Goal: Task Accomplishment & Management: Use online tool/utility

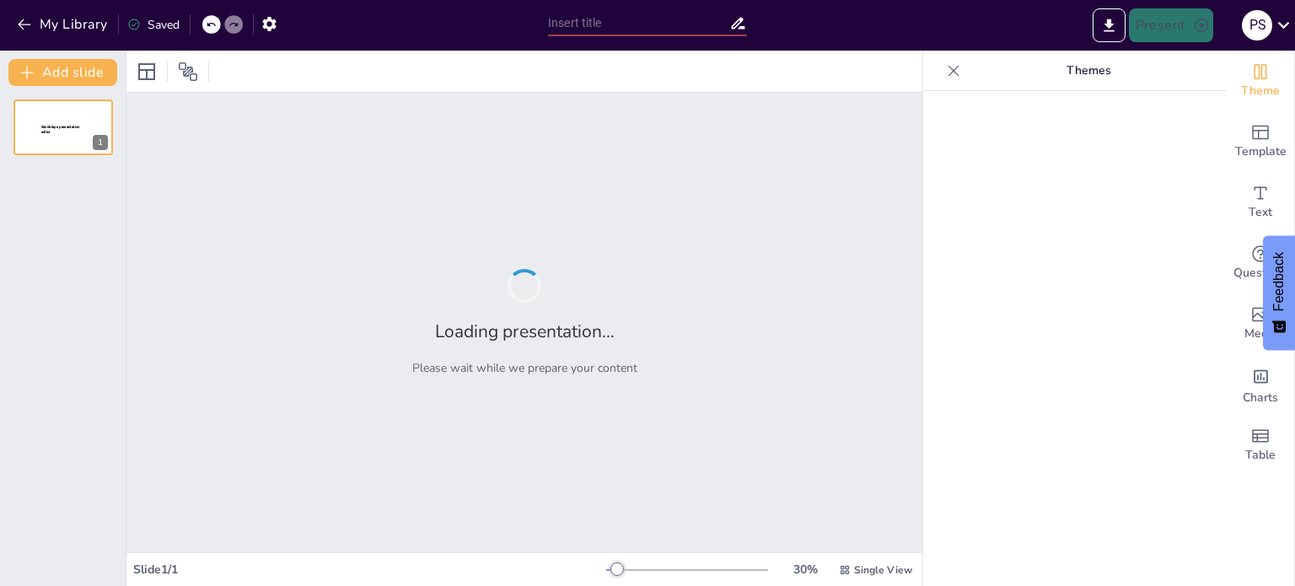
type input "Innovative Surveillance Strategies for Large-Scale Events: Insights from Kumbh …"
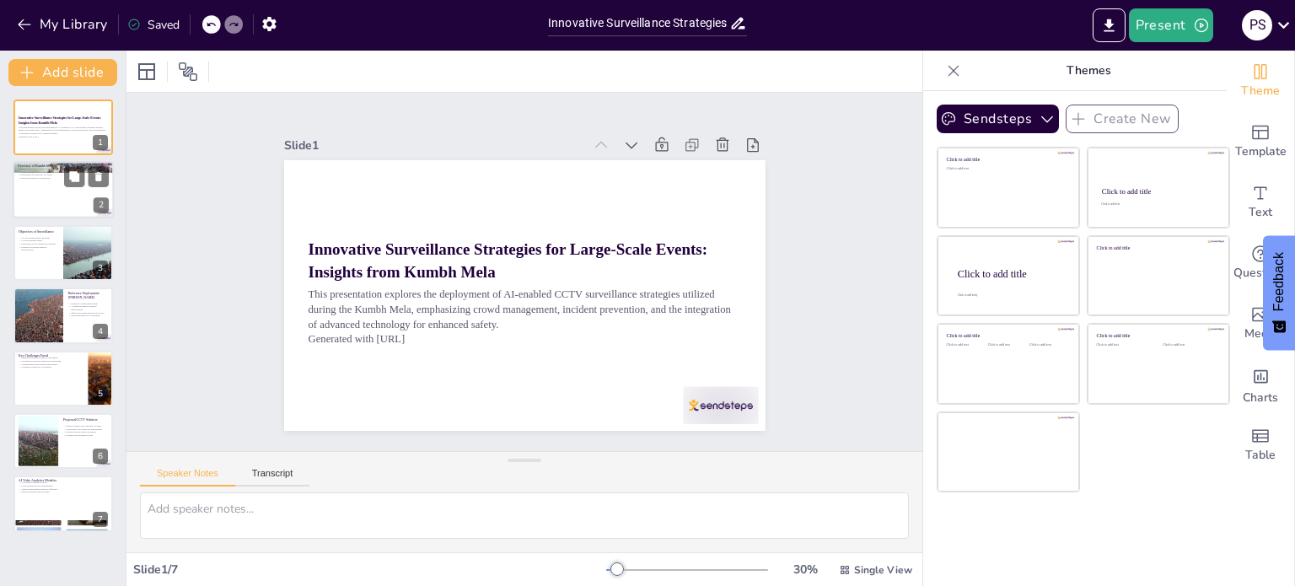
click at [34, 191] on div at bounding box center [63, 190] width 101 height 57
type textarea "The Kumbh Mela's significance as the largest religious gathering highlights the…"
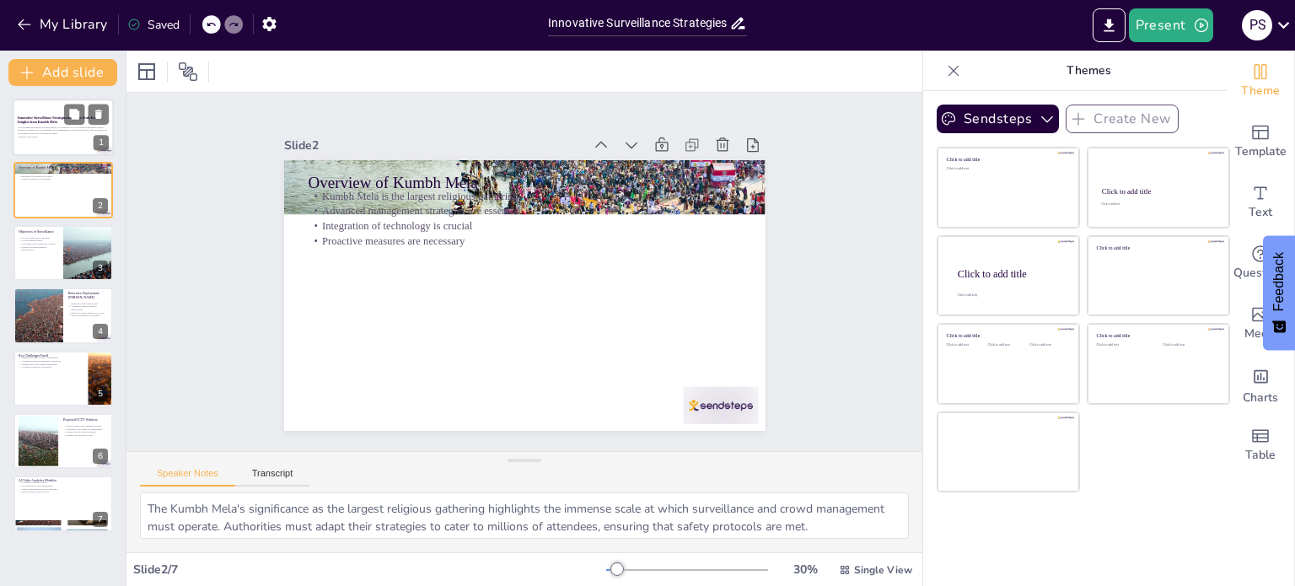
click at [42, 121] on strong "Innovative Surveillance Strategies for Large-Scale Events: Insights from Kumbh …" at bounding box center [60, 120] width 84 height 8
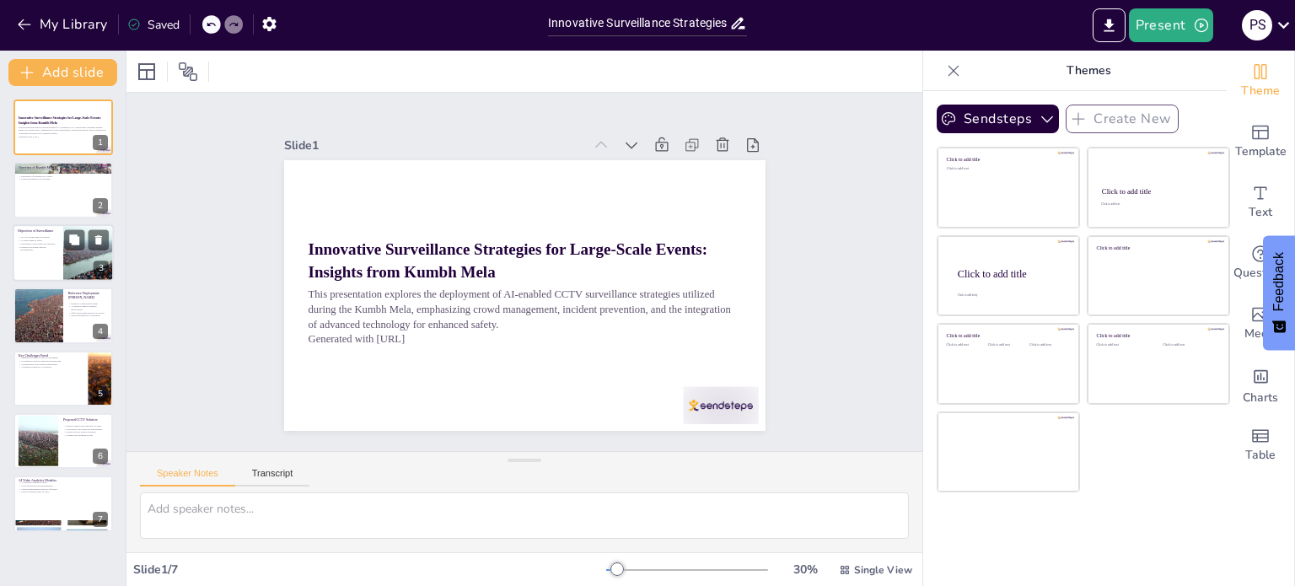
click at [47, 248] on p "Evidence recording supports investigations" at bounding box center [38, 248] width 40 height 6
type textarea "Continuous monitoring is crucial for the safety of attendees at large events li…"
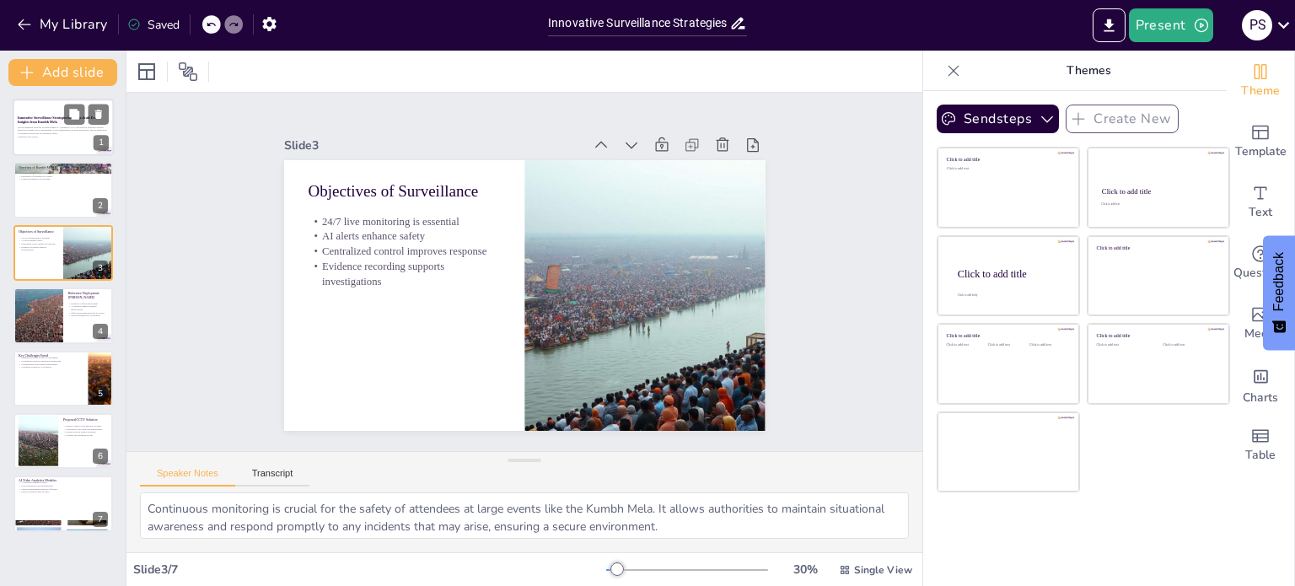
click at [38, 132] on p "This presentation explores the deployment of AI-enabled CCTV surveillance strat…" at bounding box center [63, 130] width 91 height 9
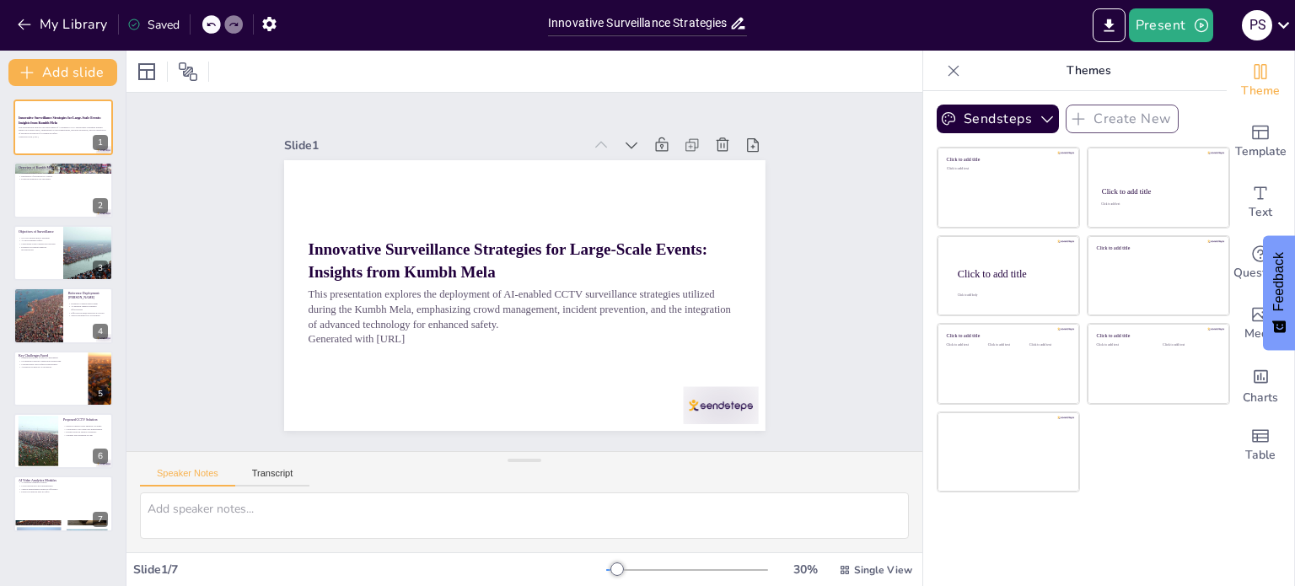
click at [1080, 72] on p "Themes" at bounding box center [1088, 71] width 243 height 40
click at [1018, 121] on button "Sendsteps" at bounding box center [998, 119] width 122 height 29
click at [1012, 120] on button "Sendsteps" at bounding box center [998, 119] width 122 height 29
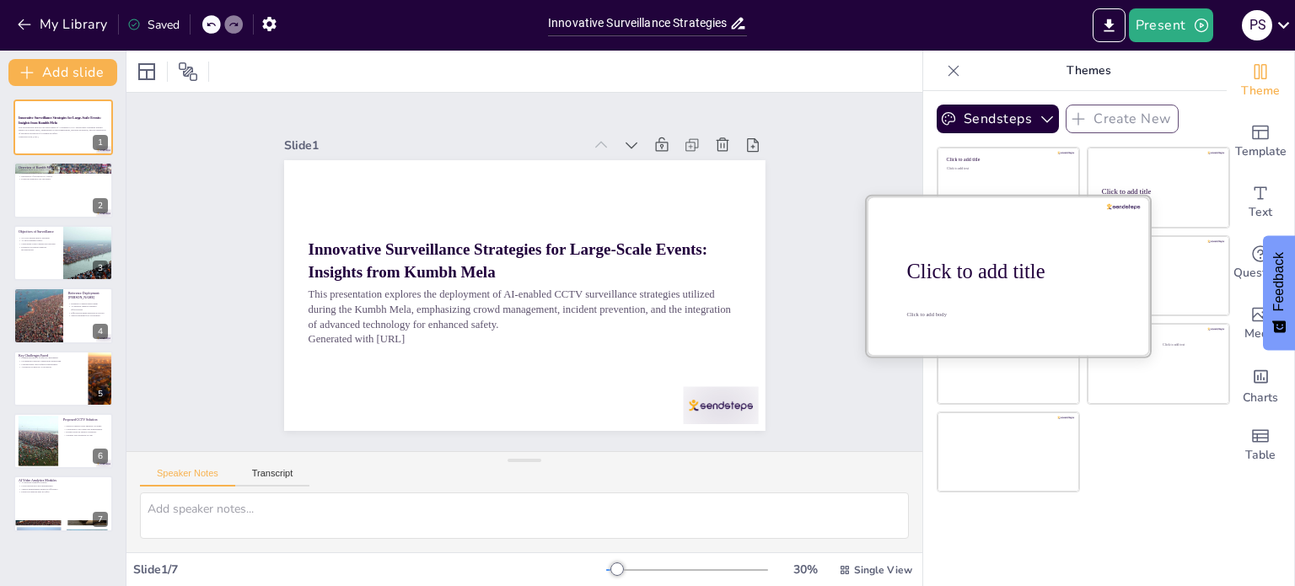
click at [1027, 299] on div at bounding box center [1008, 275] width 283 height 159
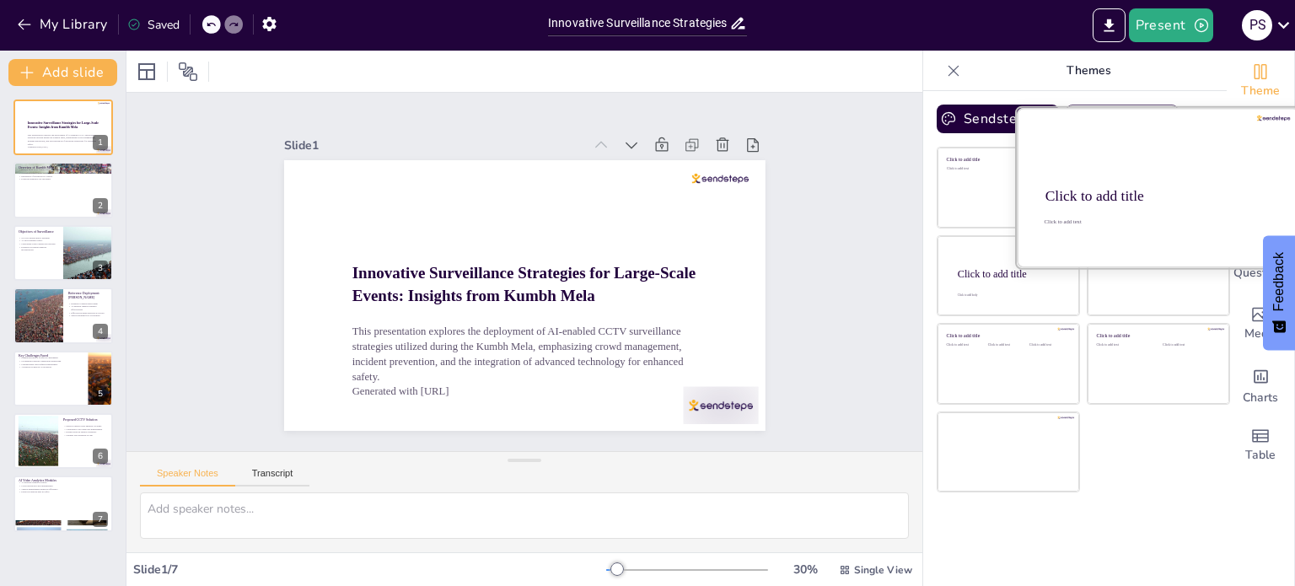
click at [1153, 176] on div at bounding box center [1158, 187] width 283 height 159
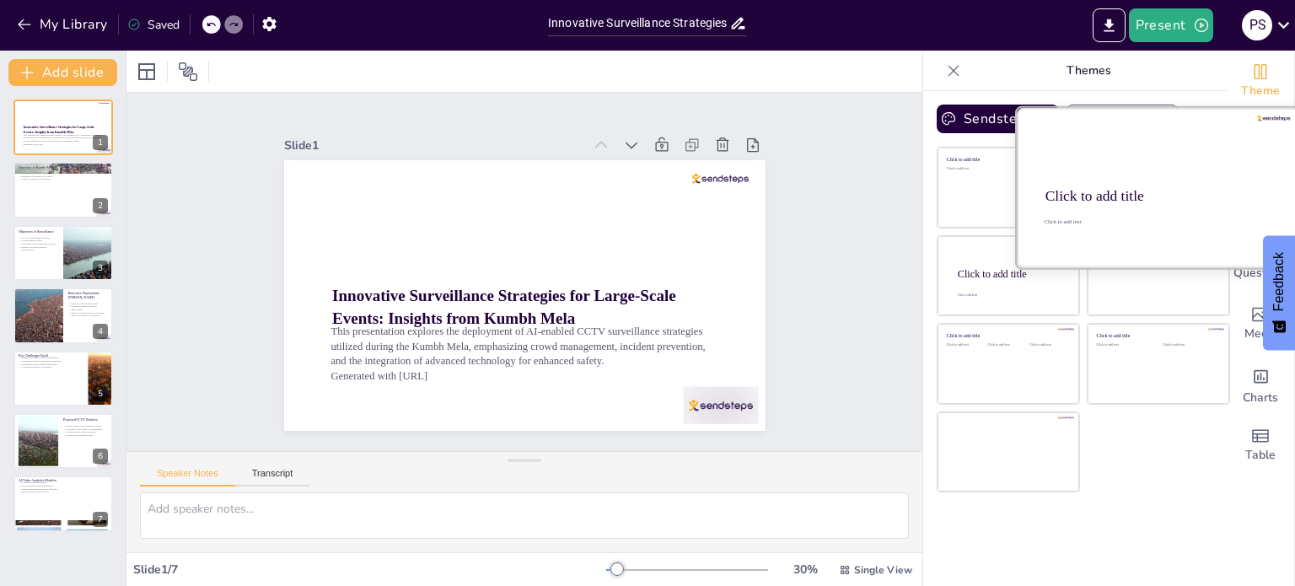
click at [1265, 117] on div at bounding box center [1274, 119] width 34 height 6
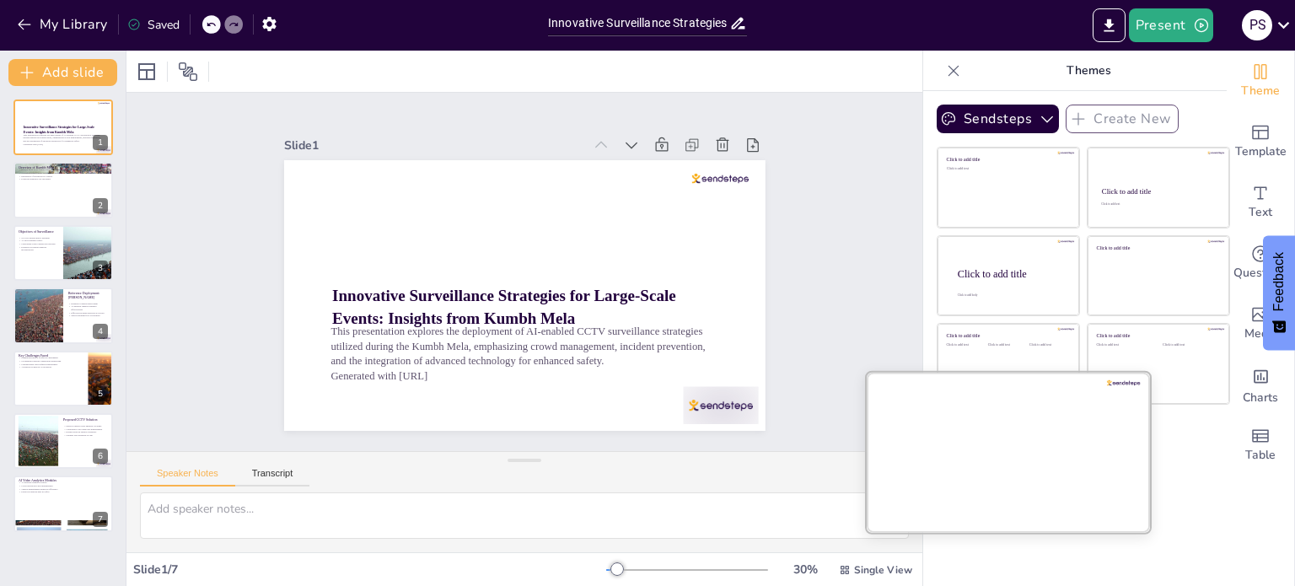
click at [1002, 448] on div at bounding box center [1008, 451] width 283 height 159
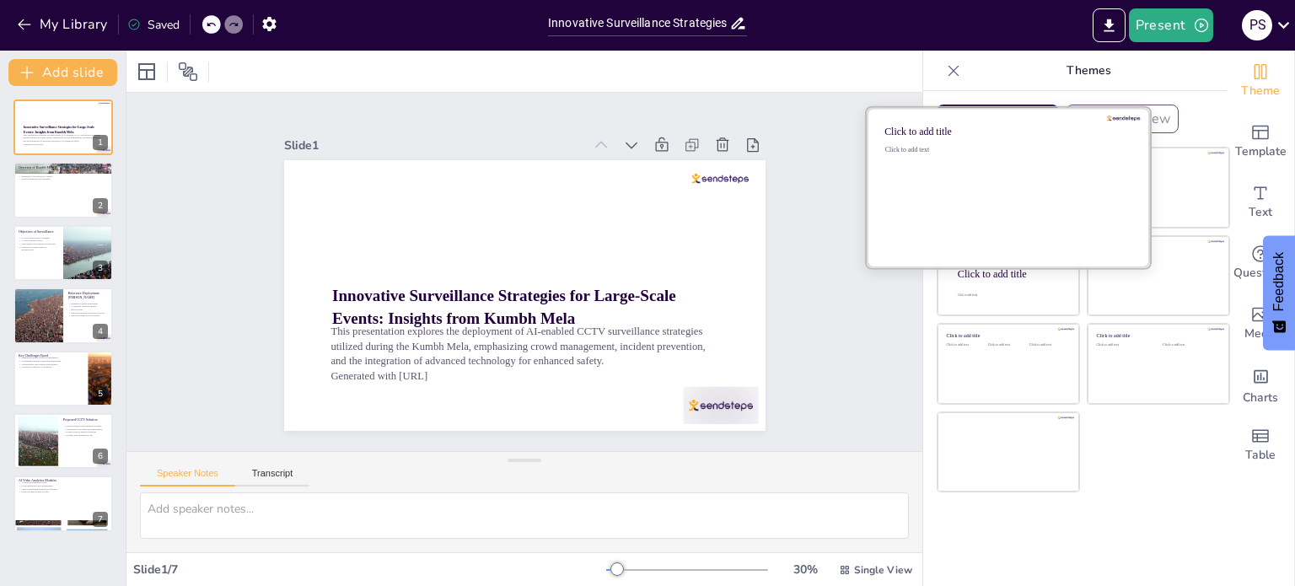
click at [962, 171] on div "Click to add text" at bounding box center [1006, 198] width 241 height 105
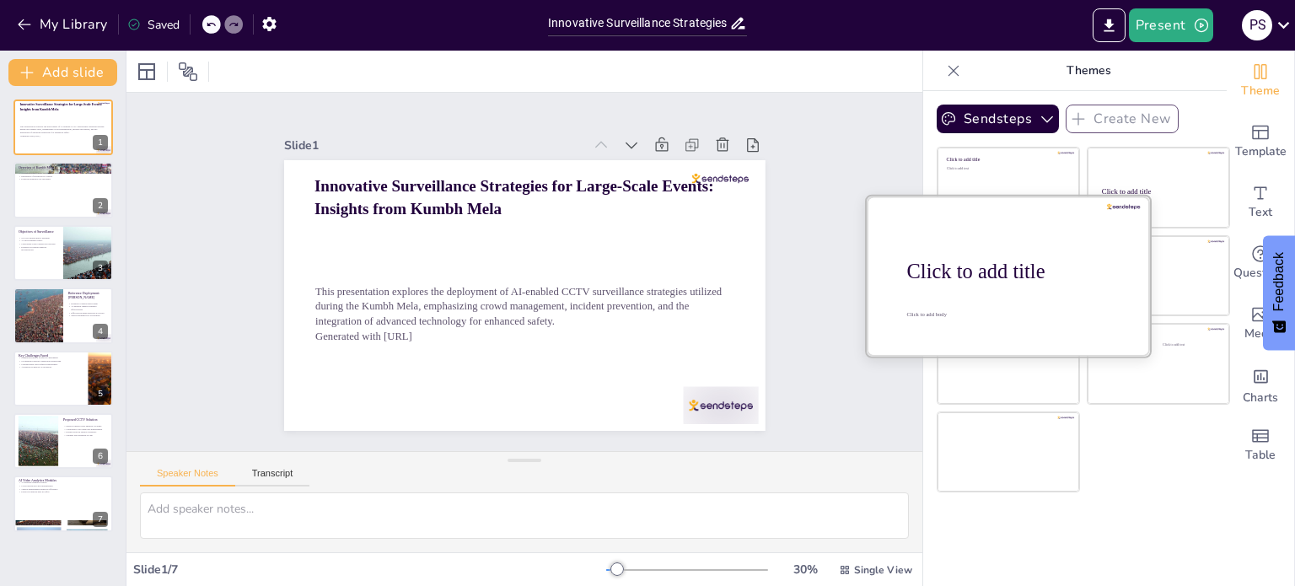
click at [968, 262] on div "Click to add title" at bounding box center [1014, 272] width 215 height 24
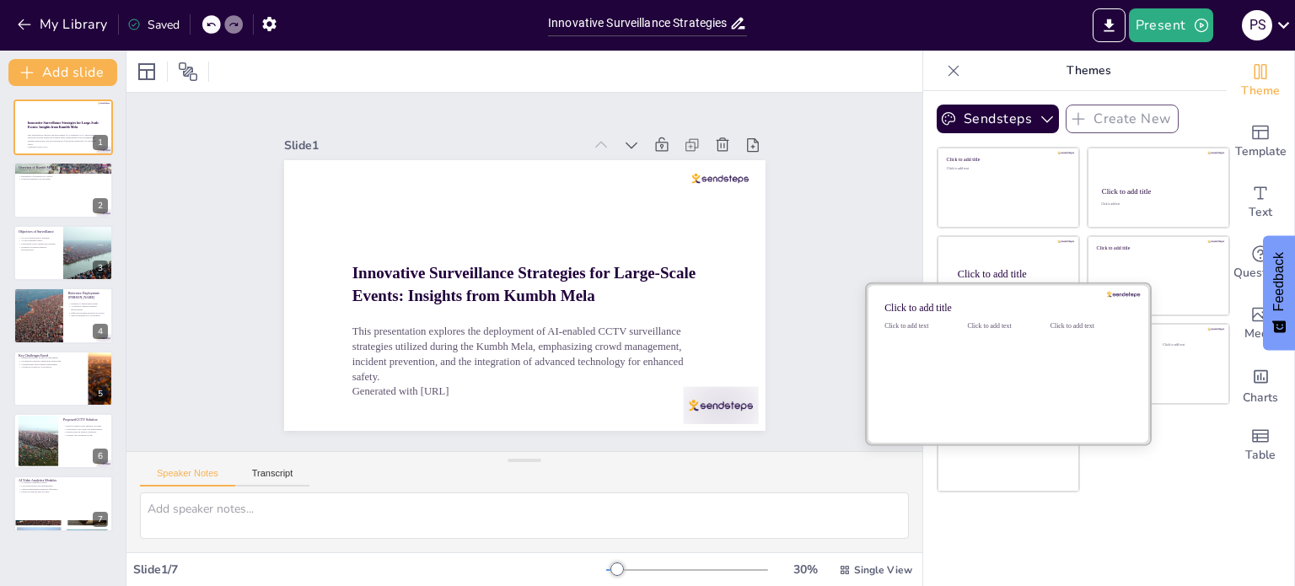
click at [968, 385] on div "Click to add text" at bounding box center [1005, 374] width 76 height 105
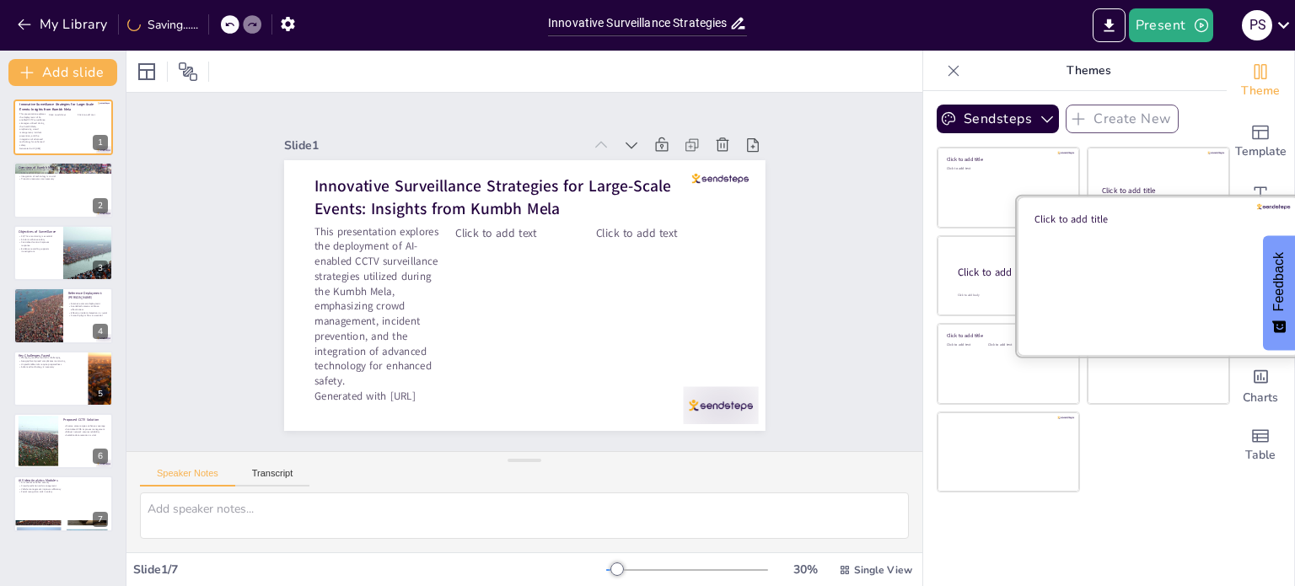
click at [1137, 248] on div at bounding box center [1158, 275] width 283 height 159
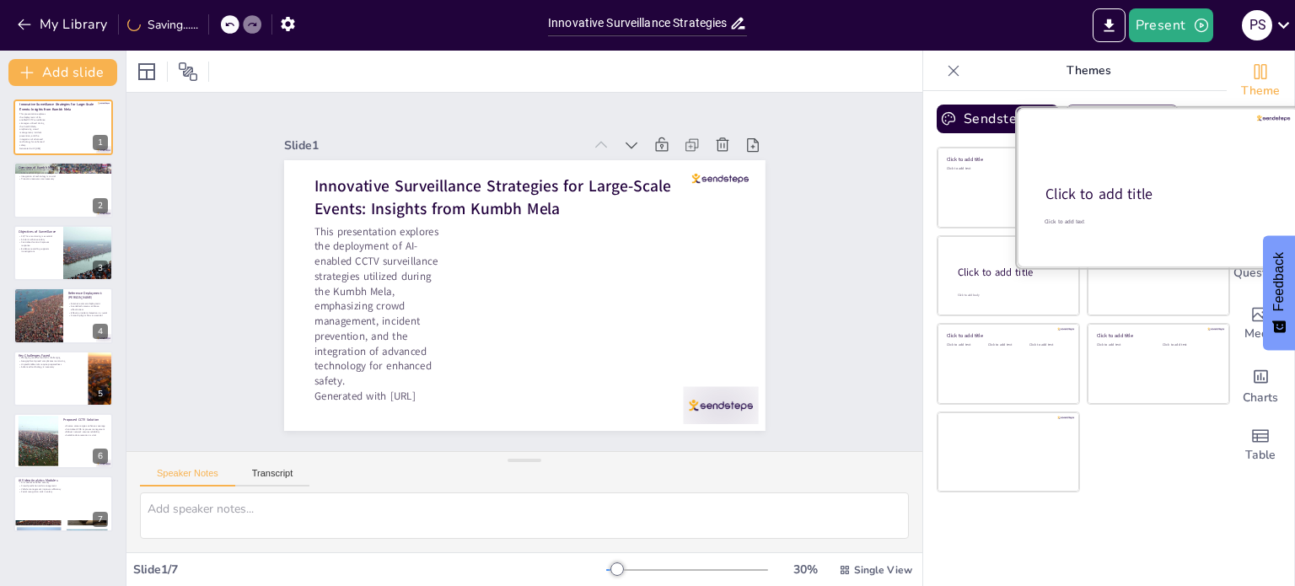
click at [1144, 180] on div at bounding box center [1158, 187] width 283 height 159
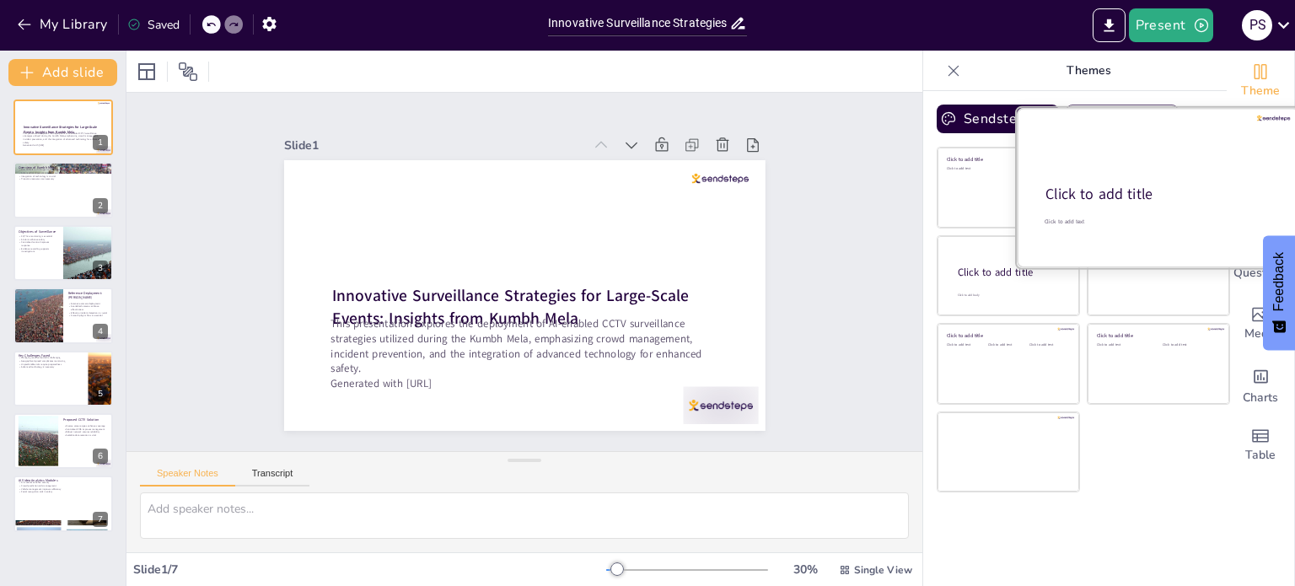
click at [1139, 185] on div "Click to add title" at bounding box center [1157, 195] width 223 height 20
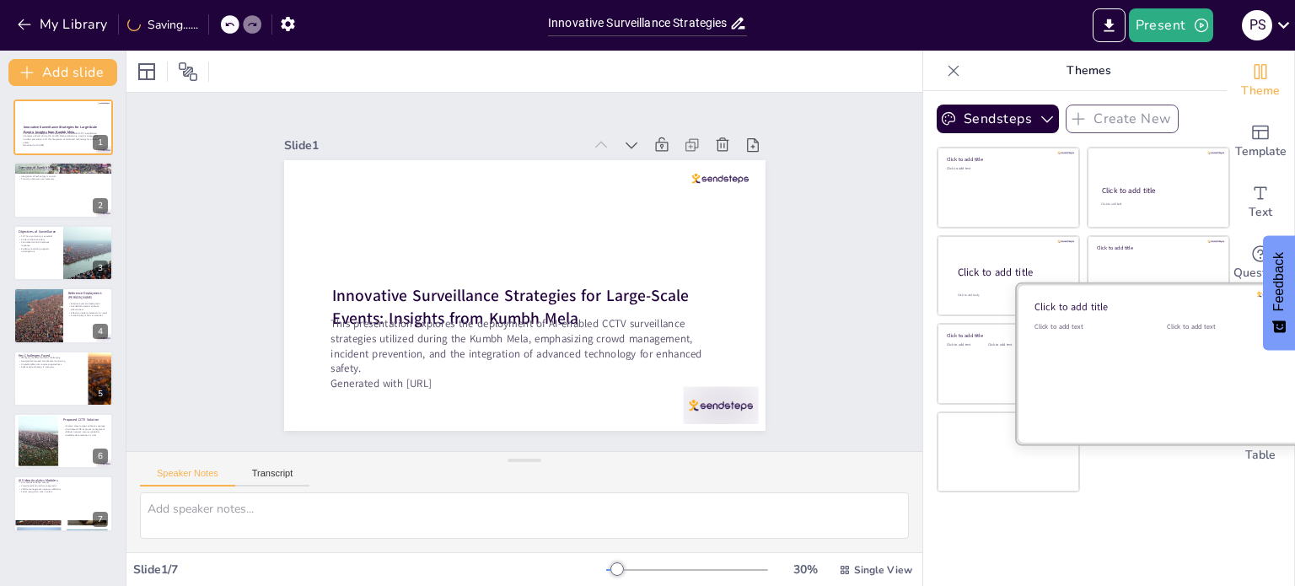
click at [1120, 363] on div "Click to add text" at bounding box center [1088, 374] width 107 height 105
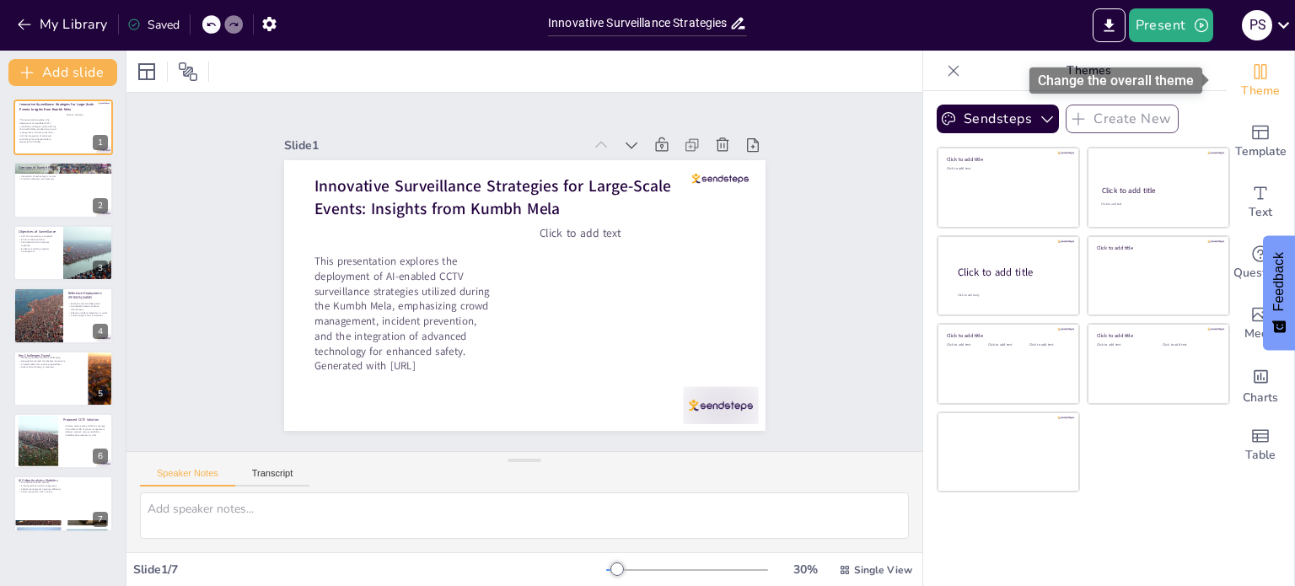
click at [1258, 83] on span "Theme" at bounding box center [1260, 91] width 39 height 19
click at [1244, 94] on span "Theme" at bounding box center [1260, 91] width 39 height 19
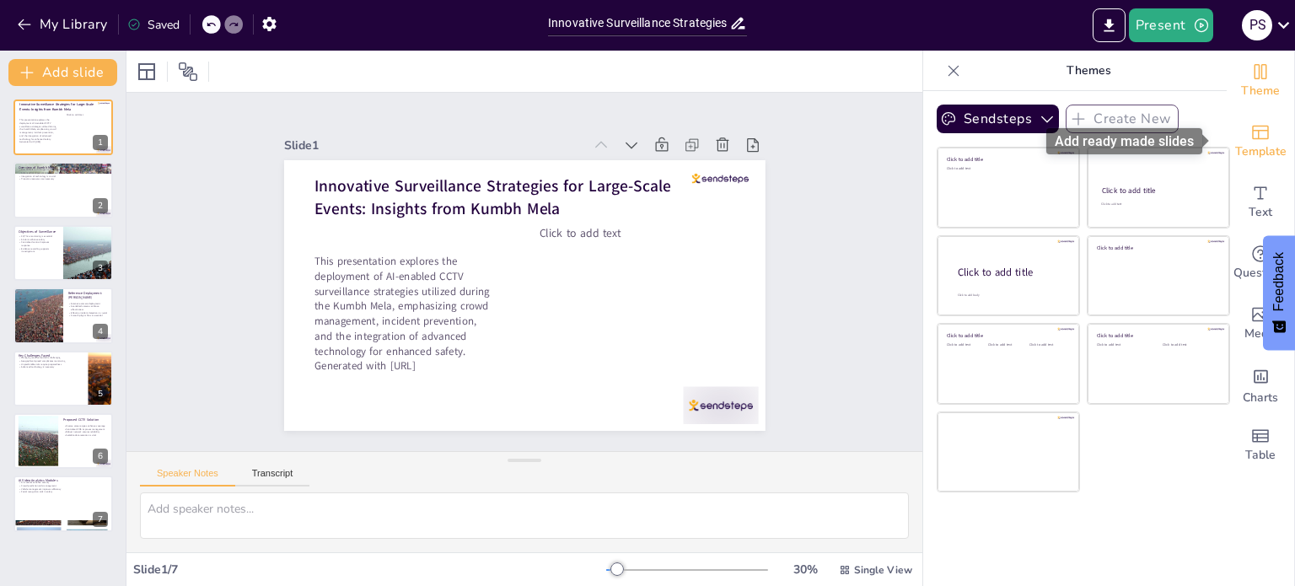
click at [1255, 148] on span "Template" at bounding box center [1261, 152] width 51 height 19
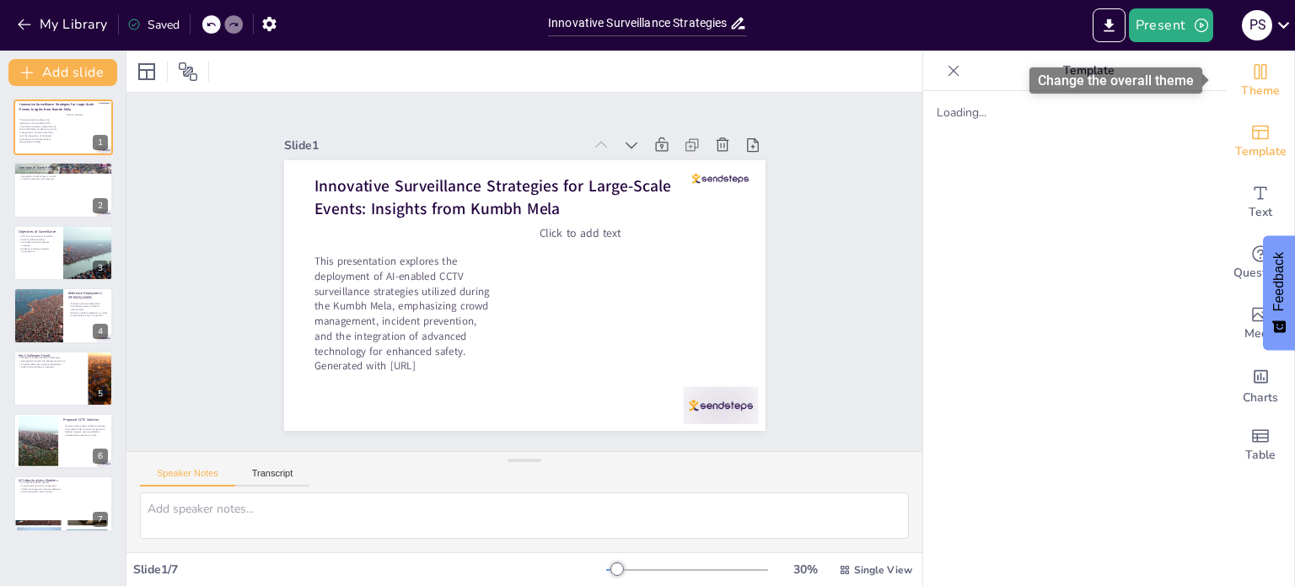
click at [1246, 85] on span "Theme" at bounding box center [1260, 91] width 39 height 19
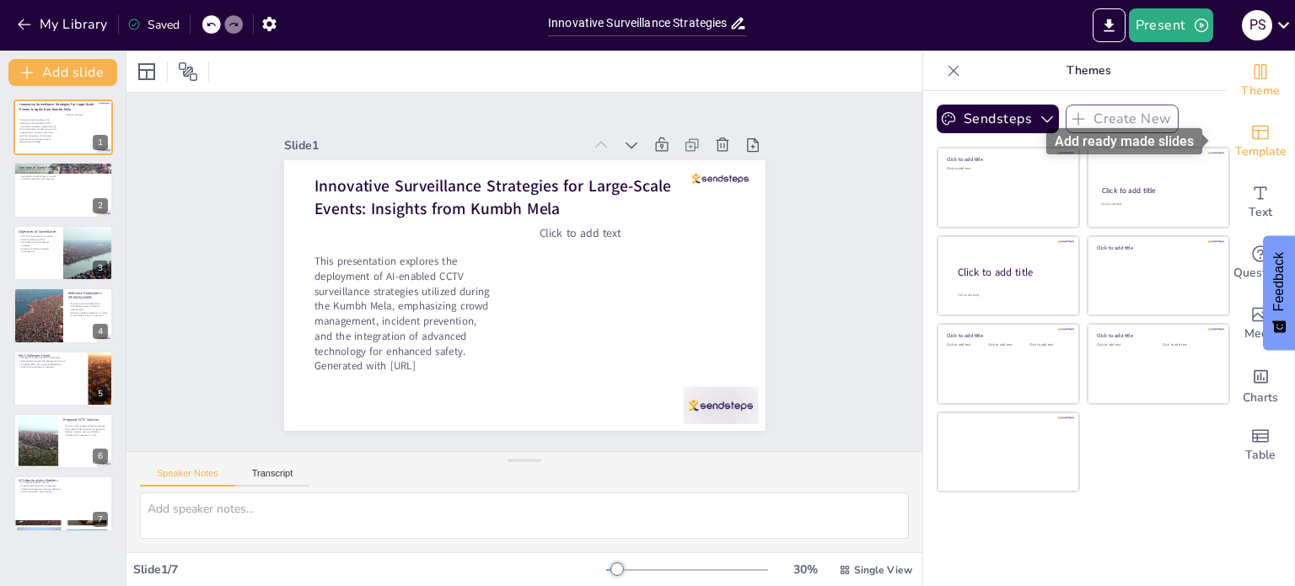
click at [1251, 141] on icon "Add ready made slides" at bounding box center [1261, 132] width 20 height 20
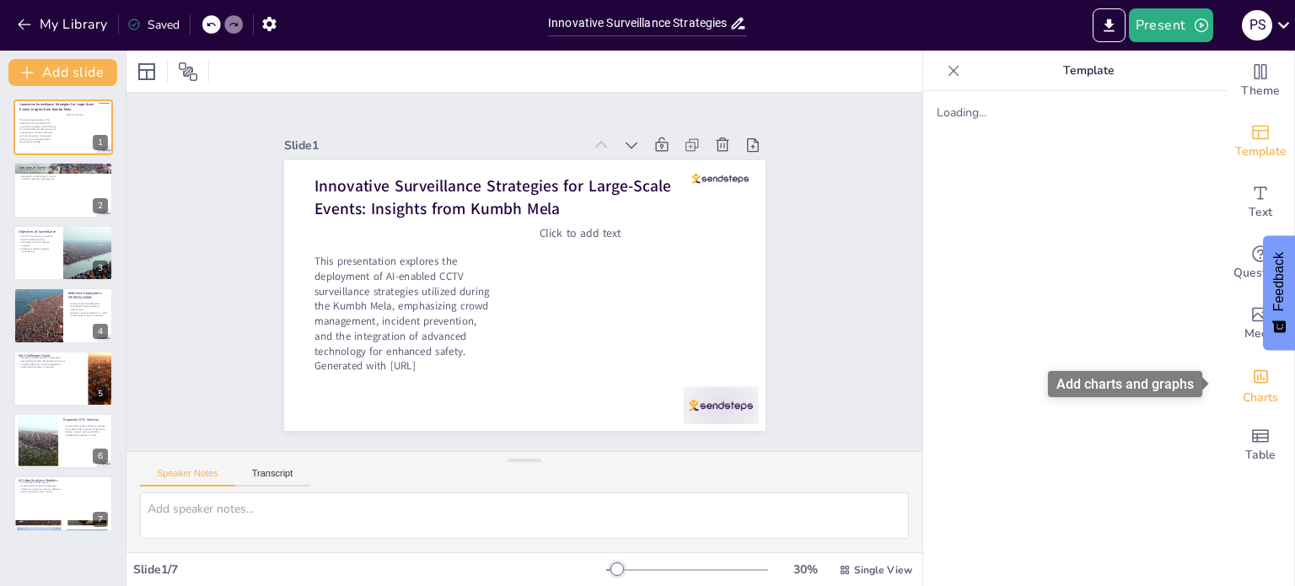
click at [1252, 375] on icon "Add charts and graphs" at bounding box center [1261, 377] width 18 height 18
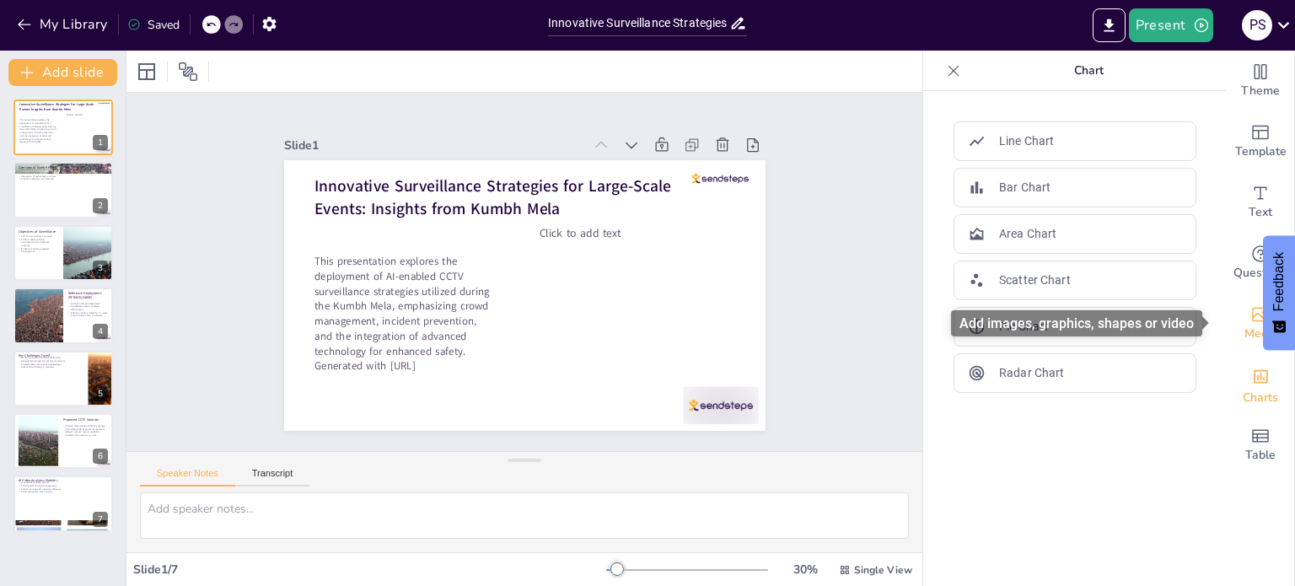
click at [1236, 317] on div "Media" at bounding box center [1260, 323] width 67 height 61
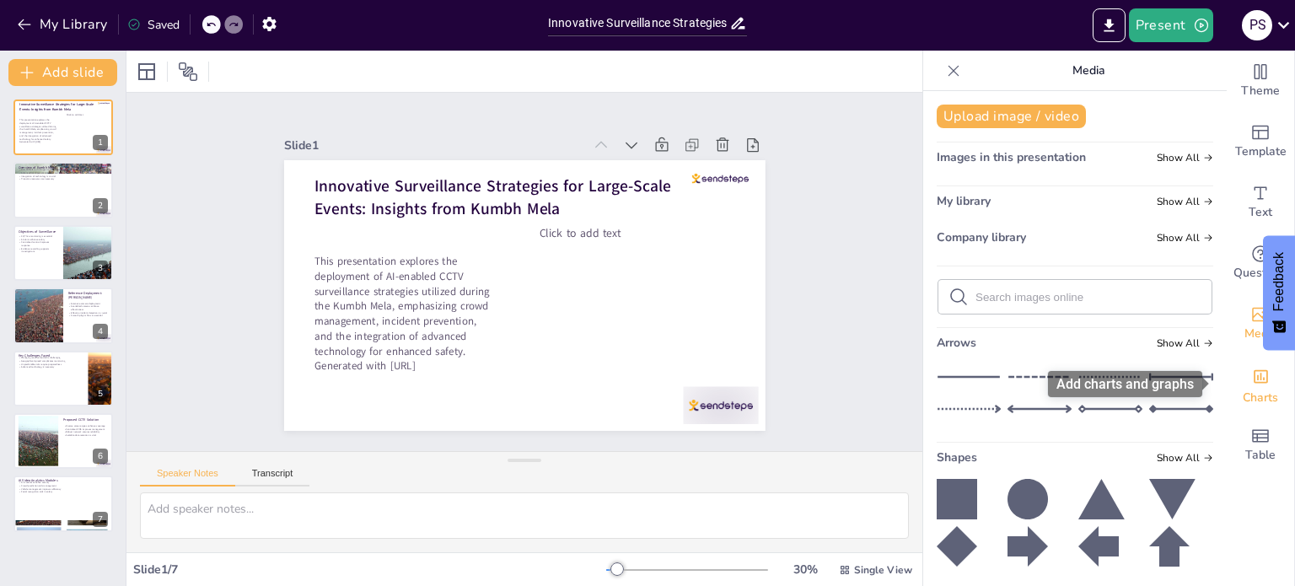
click at [1252, 387] on div "Add charts and graphs" at bounding box center [1261, 375] width 18 height 27
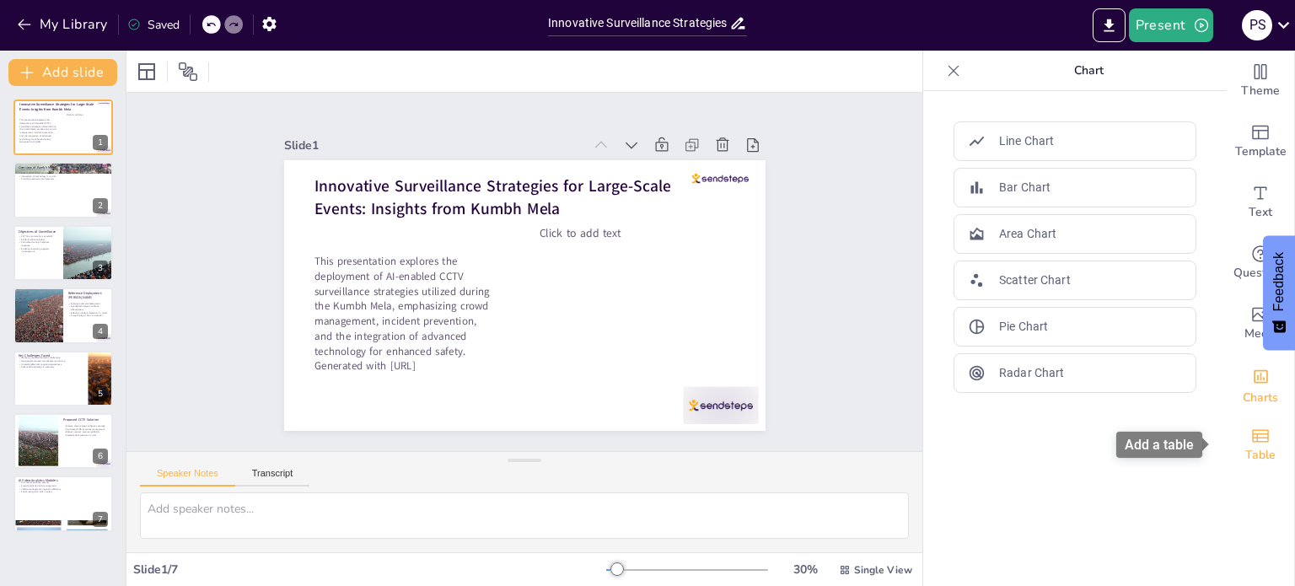
click at [1251, 444] on icon "Add a table" at bounding box center [1261, 436] width 20 height 20
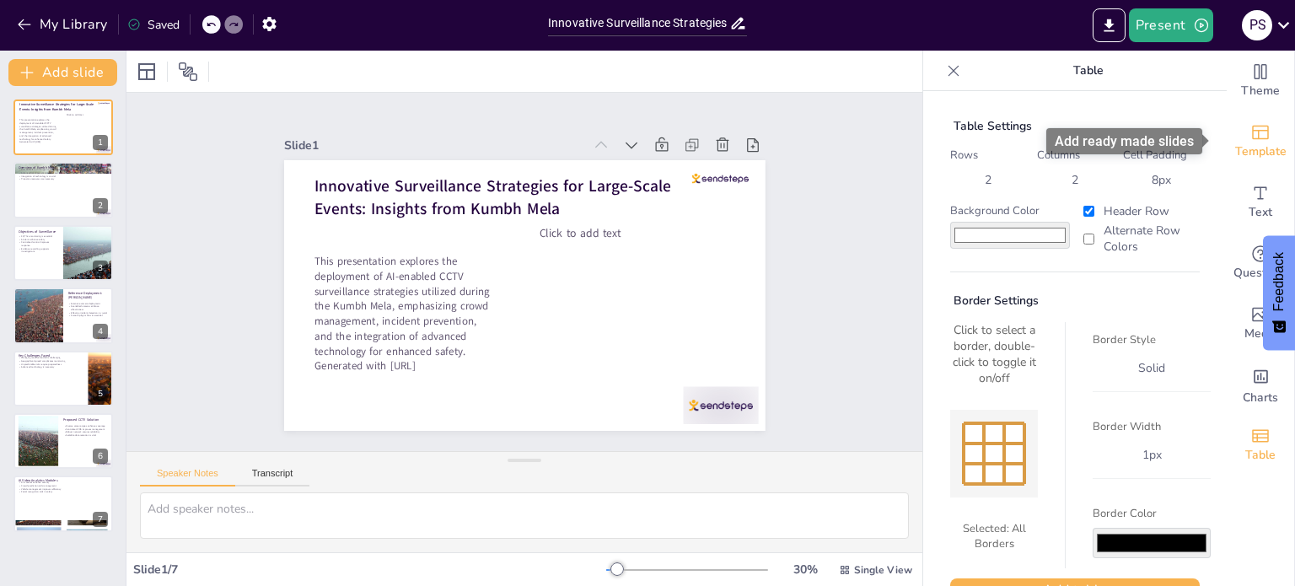
click at [1252, 128] on icon "Add ready made slides" at bounding box center [1260, 133] width 17 height 14
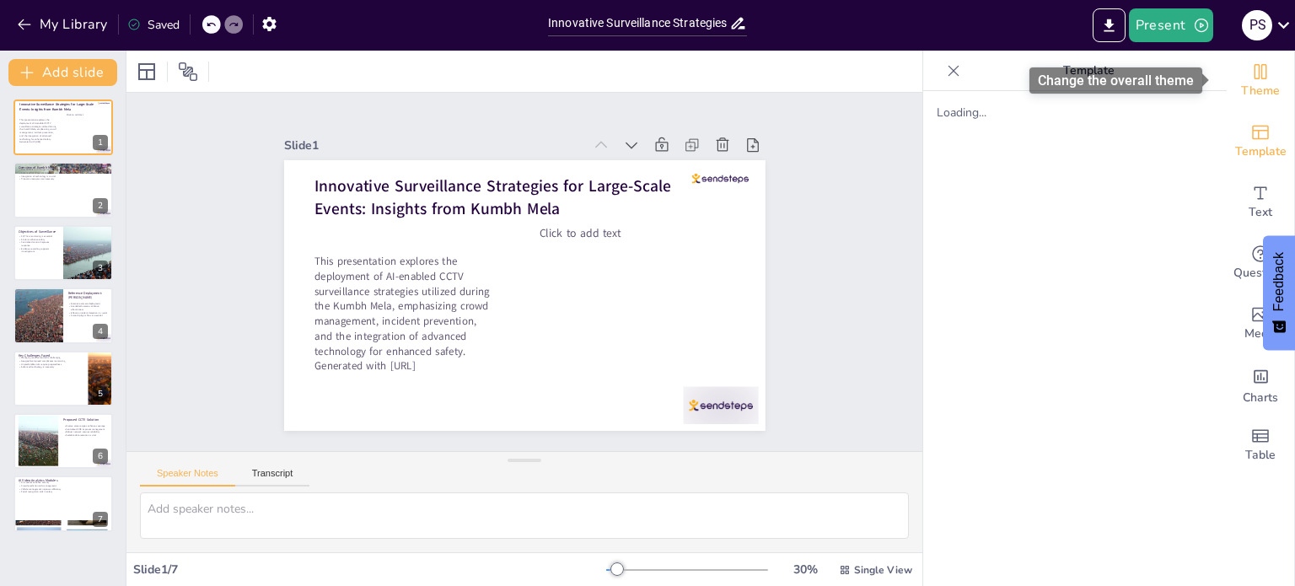
click at [1242, 83] on span "Theme" at bounding box center [1260, 91] width 39 height 19
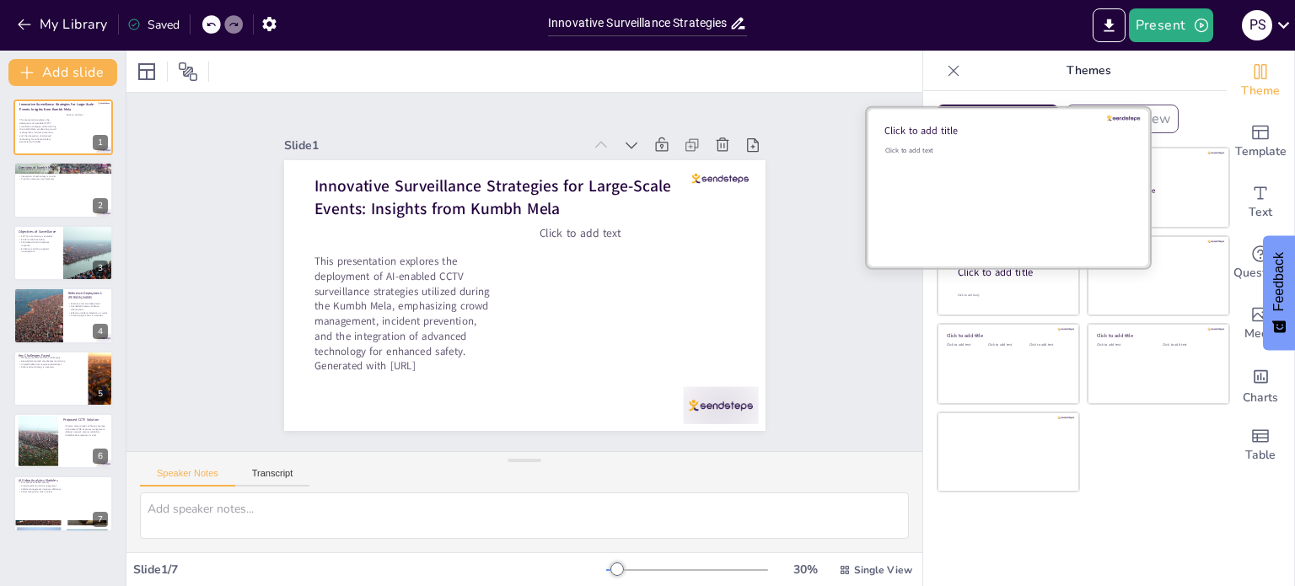
click at [957, 168] on div "Click to add text" at bounding box center [1006, 198] width 241 height 105
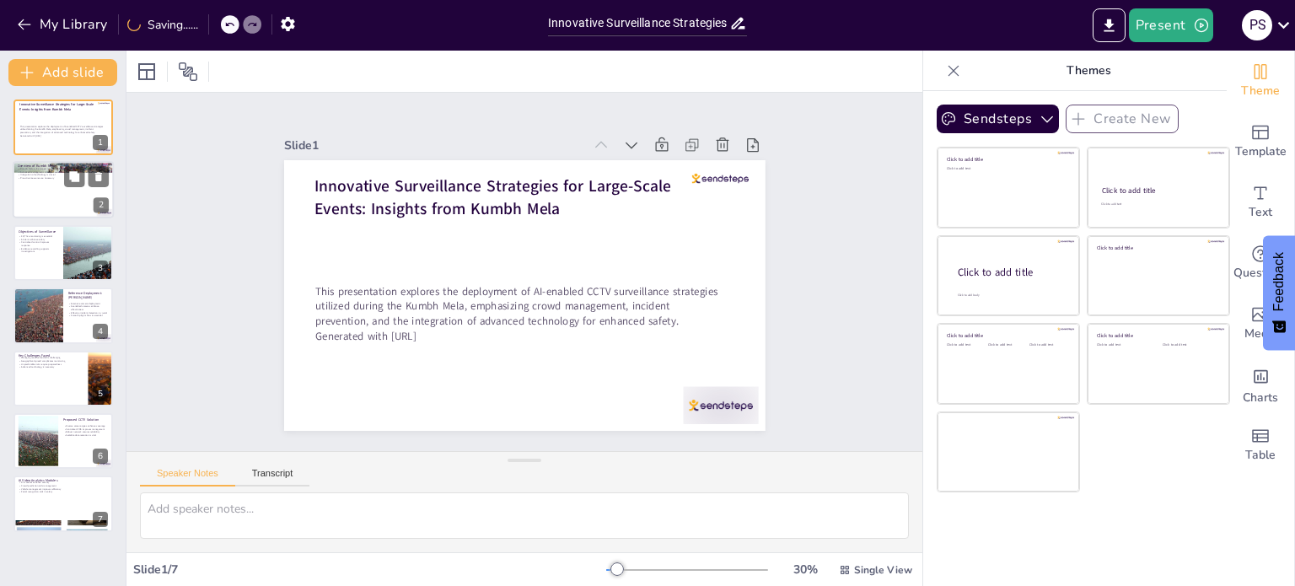
click at [56, 181] on div at bounding box center [63, 190] width 101 height 57
type textarea "The Kumbh Mela's significance as the largest religious gathering highlights the…"
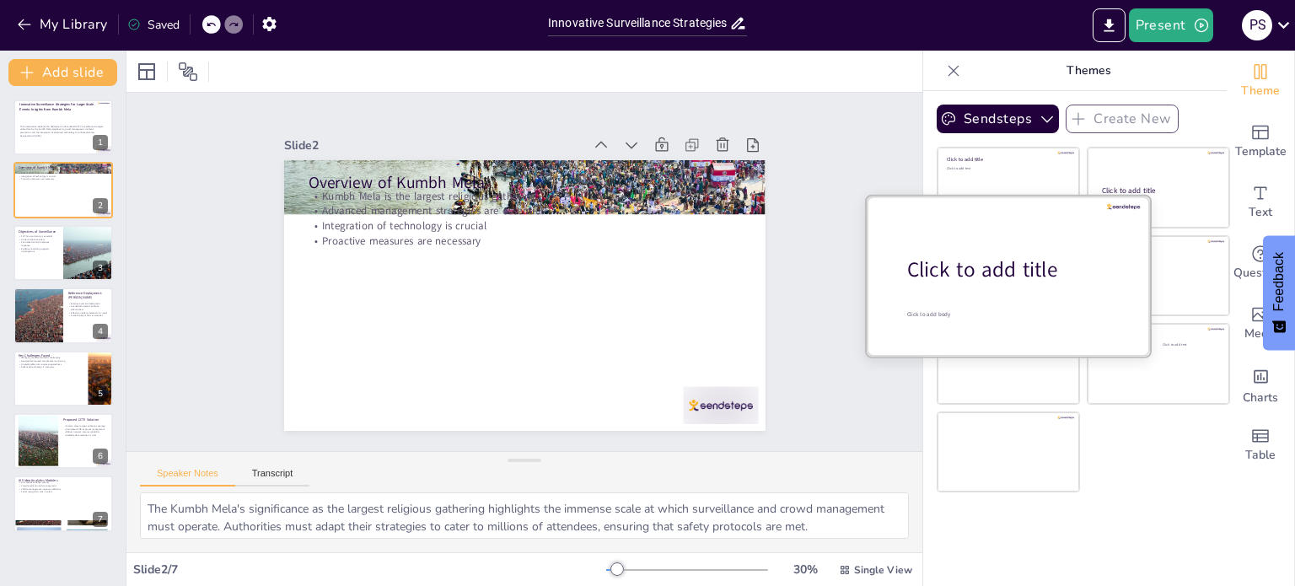
click at [974, 278] on div "Click to add title" at bounding box center [1014, 270] width 215 height 29
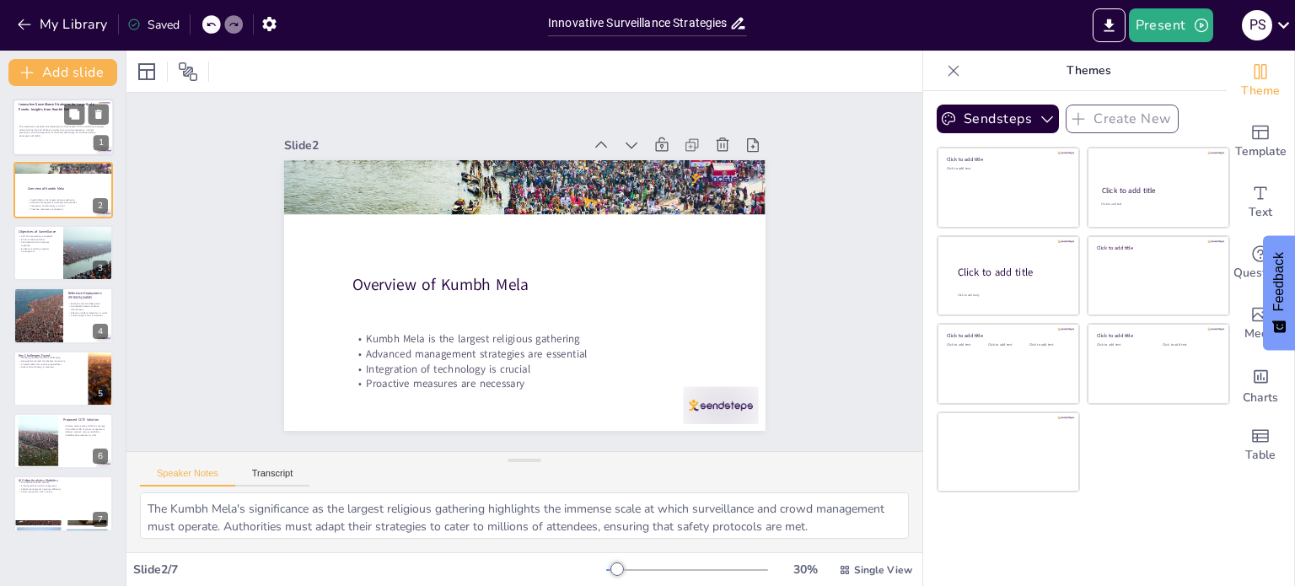
click at [61, 142] on div "This presentation explores the deployment of AI-enabled CCTV surveillance strat…" at bounding box center [62, 131] width 86 height 37
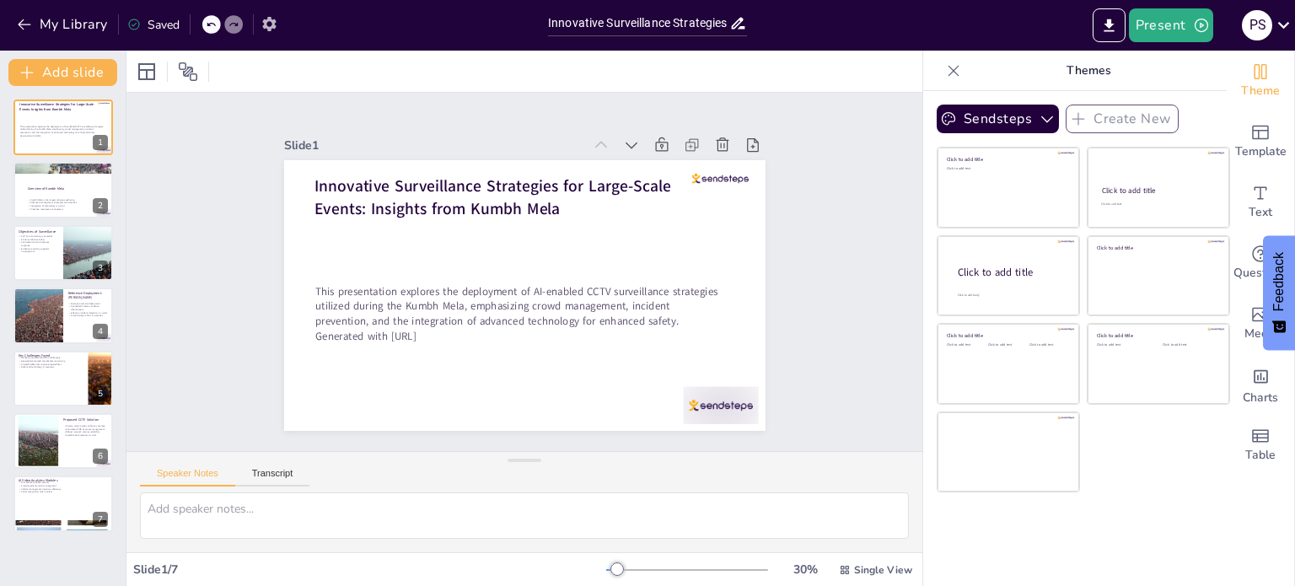
click at [273, 23] on icon "button" at bounding box center [268, 24] width 13 height 14
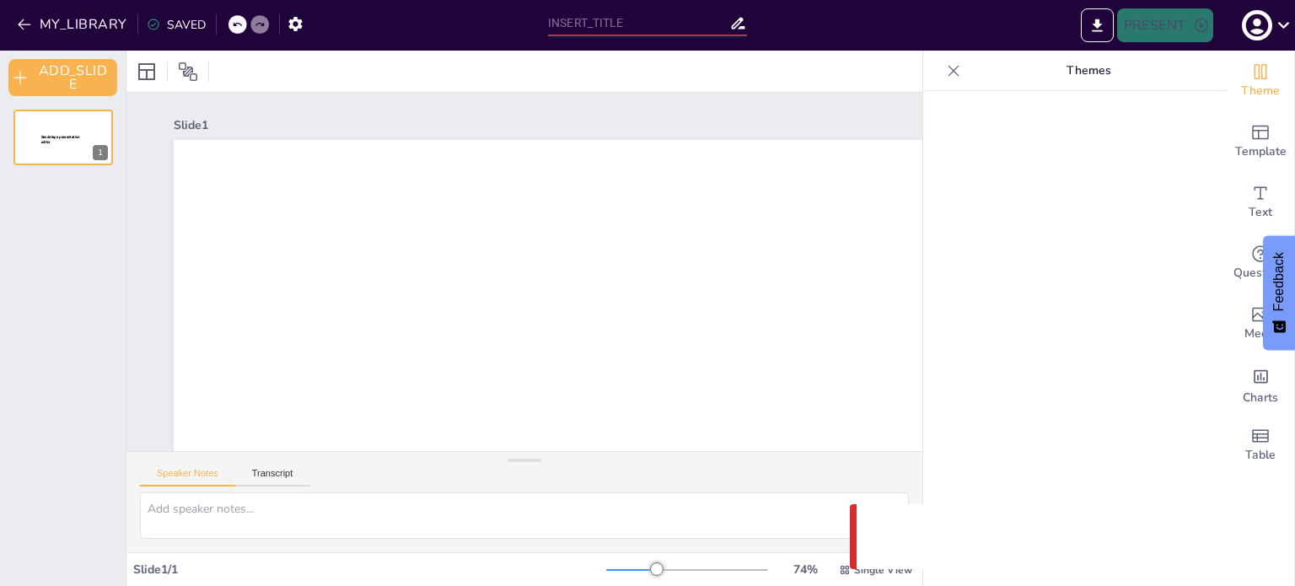
type input "Innovative Surveillance Strategies for Large-Scale Events: Insights from Kumbh …"
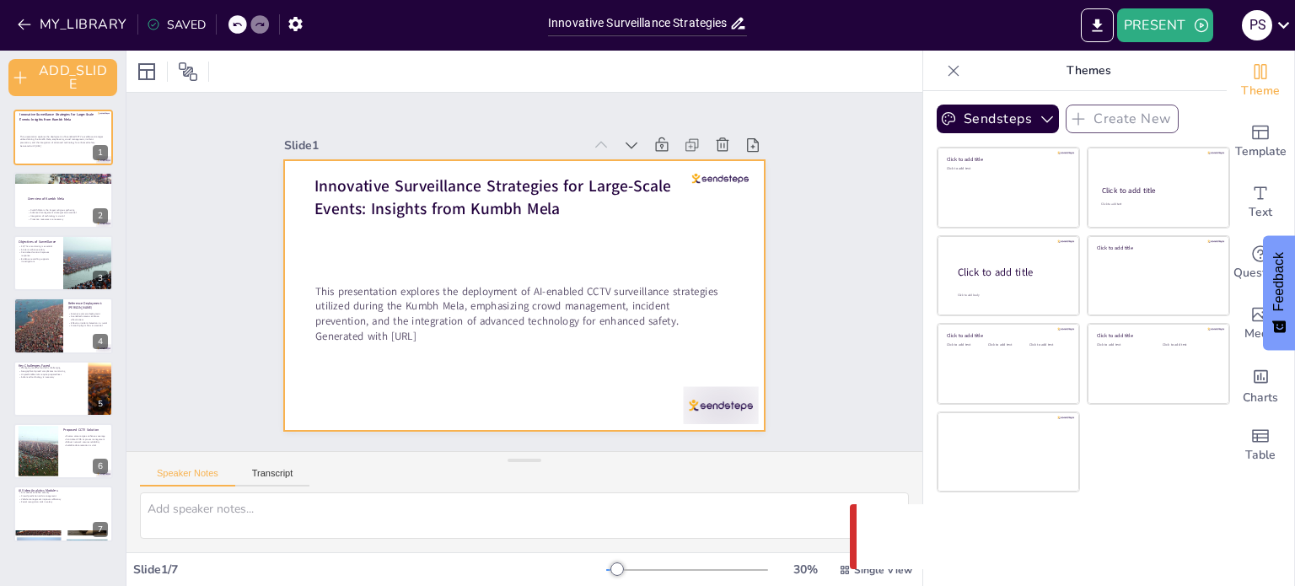
click at [703, 165] on div at bounding box center [525, 295] width 482 height 271
click at [697, 166] on div at bounding box center [525, 295] width 482 height 271
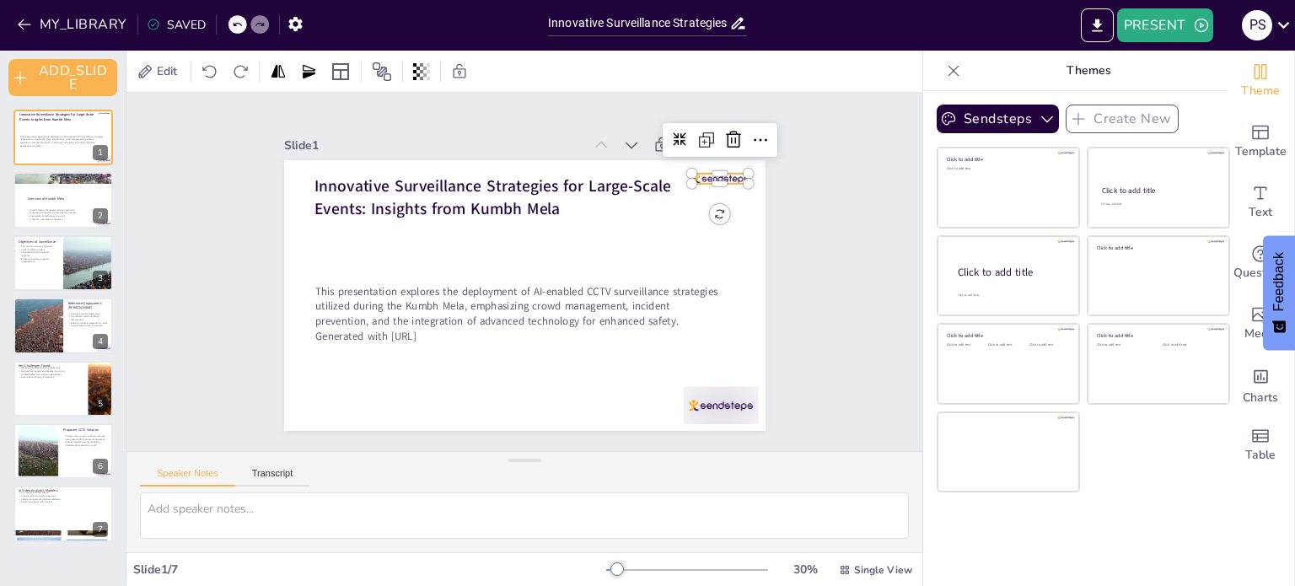
click at [697, 175] on div at bounding box center [720, 179] width 57 height 10
click at [751, 131] on icon at bounding box center [761, 140] width 20 height 20
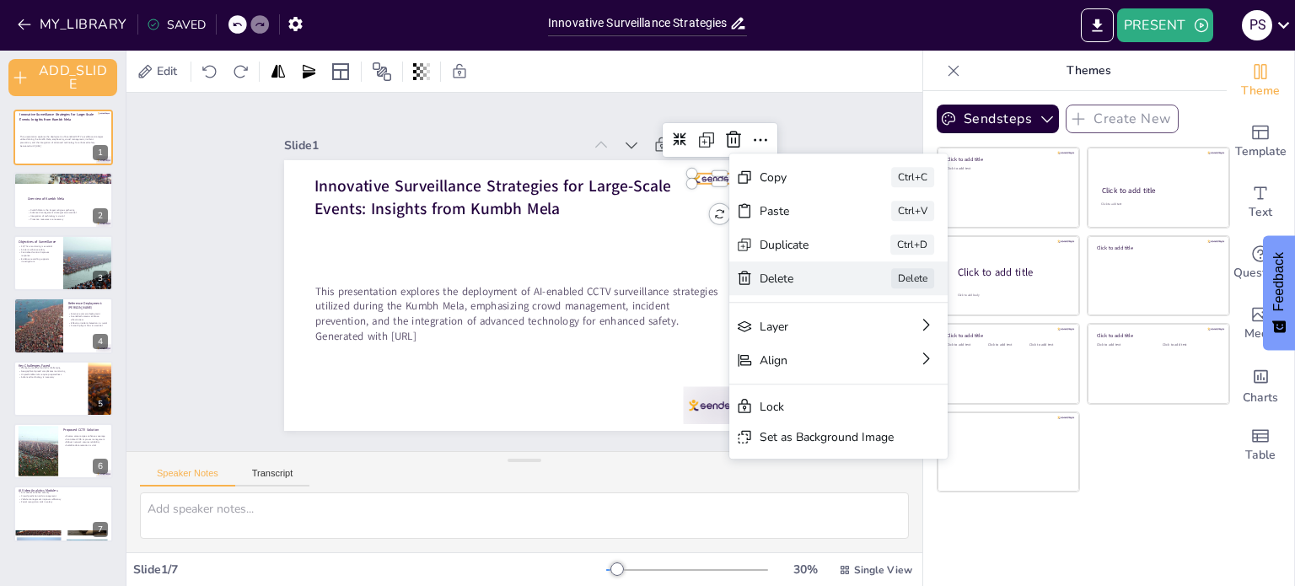
click at [782, 276] on div "Delete" at bounding box center [802, 279] width 84 height 16
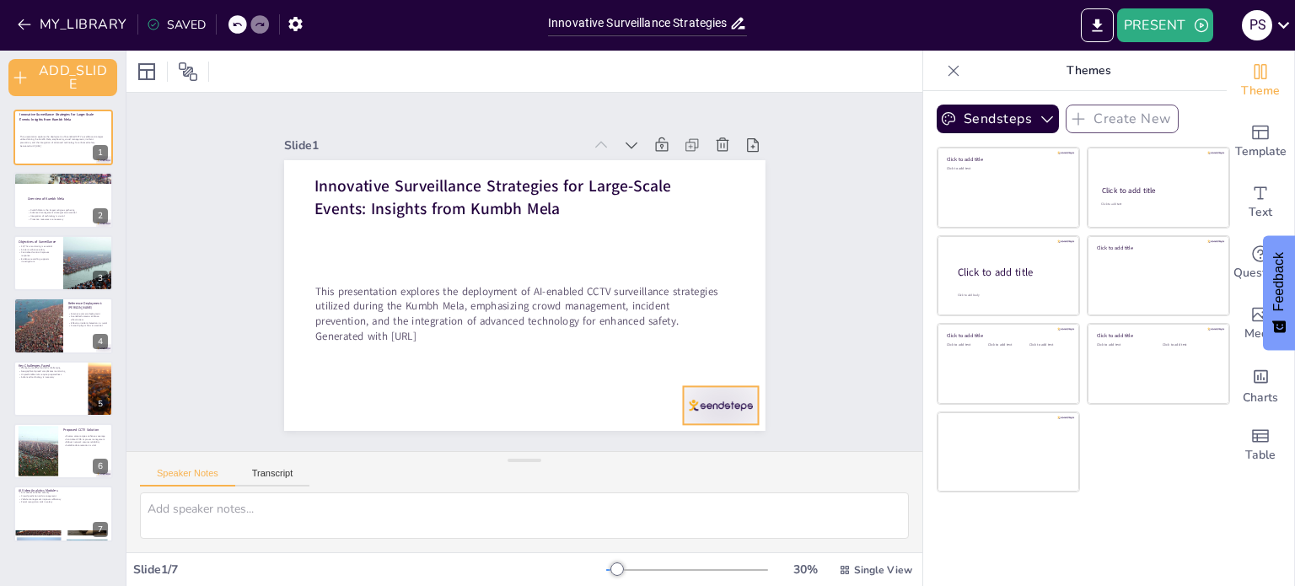
click at [704, 409] on div at bounding box center [720, 405] width 75 height 38
click at [724, 345] on icon at bounding box center [734, 352] width 20 height 20
click at [62, 202] on div "Overview of Kumbh Mela" at bounding box center [65, 198] width 77 height 10
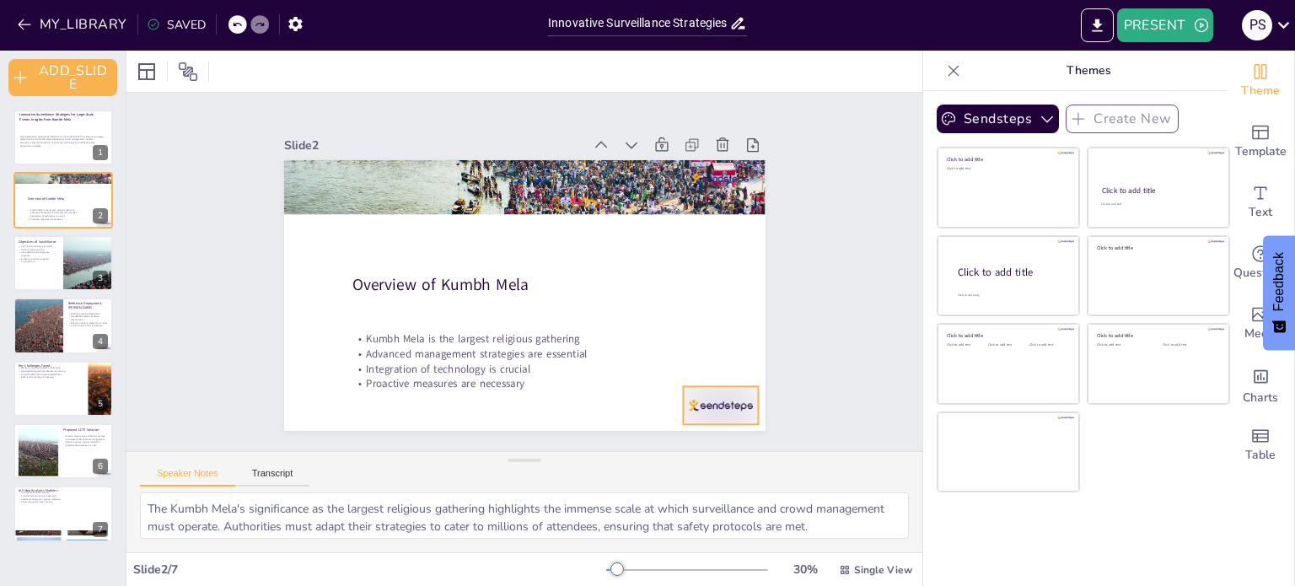
click at [685, 400] on div at bounding box center [720, 405] width 75 height 38
click at [724, 347] on icon at bounding box center [734, 352] width 20 height 20
click at [40, 276] on div at bounding box center [63, 262] width 101 height 57
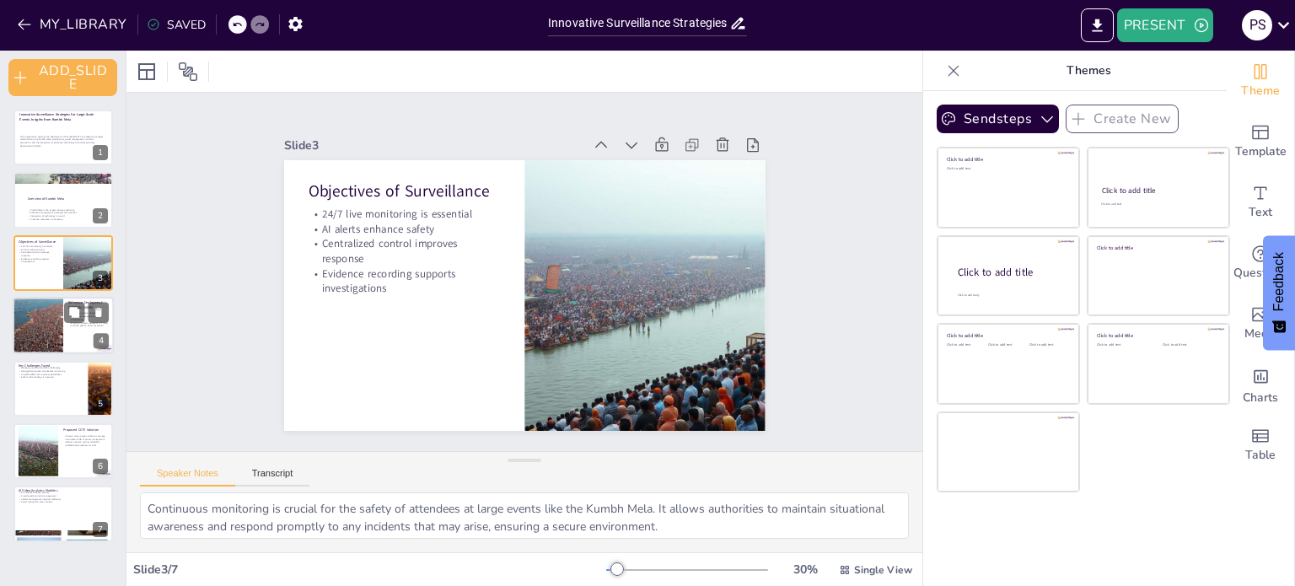
click at [51, 342] on div at bounding box center [37, 325] width 101 height 57
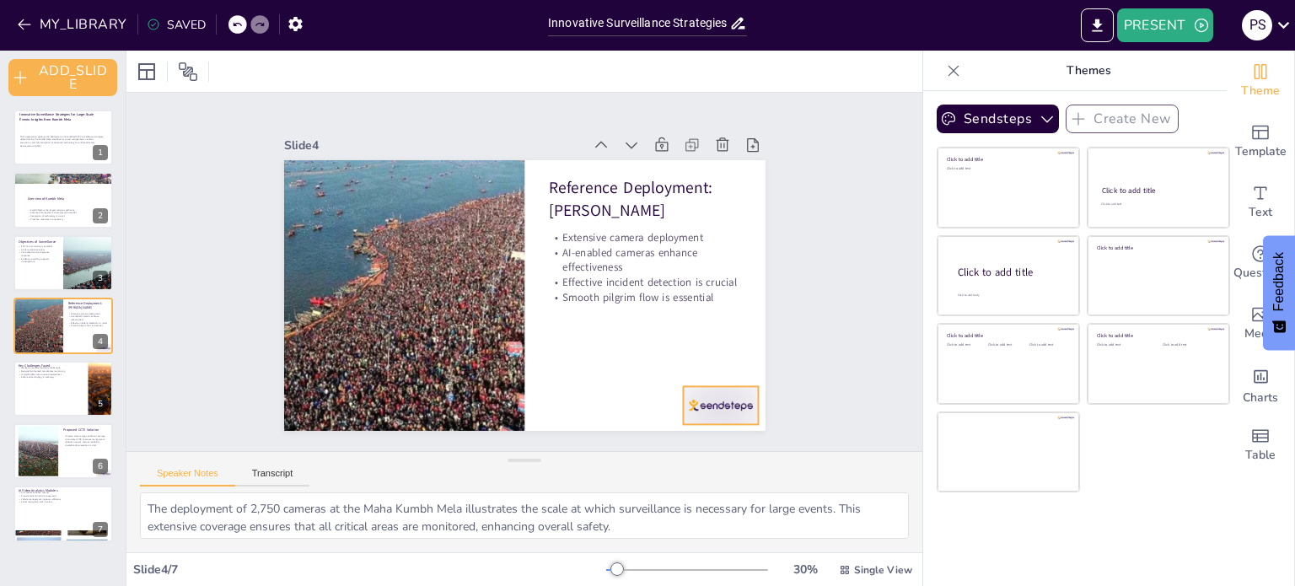
click at [742, 391] on div at bounding box center [720, 405] width 75 height 38
click at [727, 344] on icon at bounding box center [734, 352] width 15 height 17
click at [60, 257] on div at bounding box center [63, 262] width 101 height 57
type textarea "Continuous monitoring is crucial for the safety of attendees at large events li…"
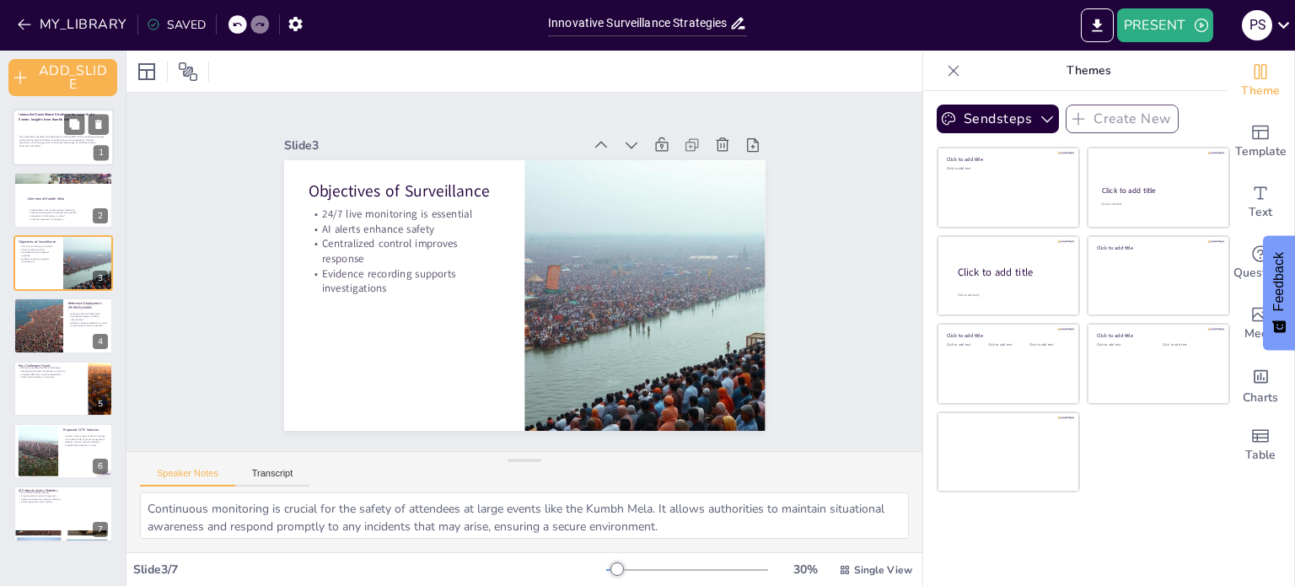
click at [23, 139] on p "This presentation explores the deployment of AI-enabled CCTV surveillance strat…" at bounding box center [62, 139] width 86 height 9
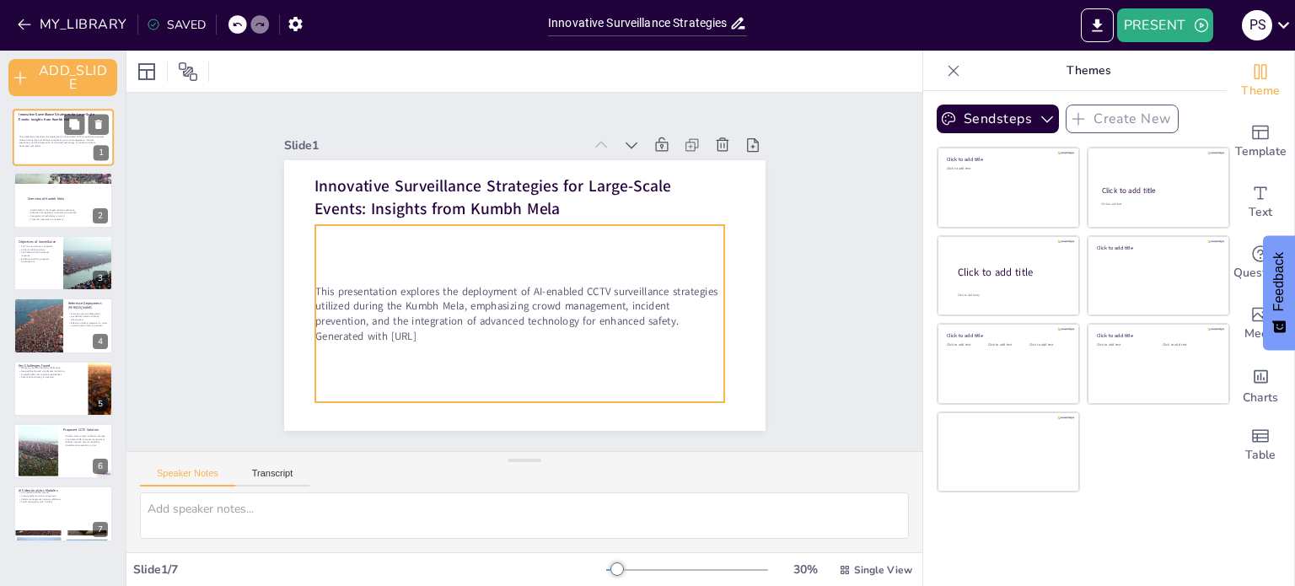
click at [58, 140] on p "This presentation explores the deployment of AI-enabled CCTV surveillance strat…" at bounding box center [62, 139] width 86 height 9
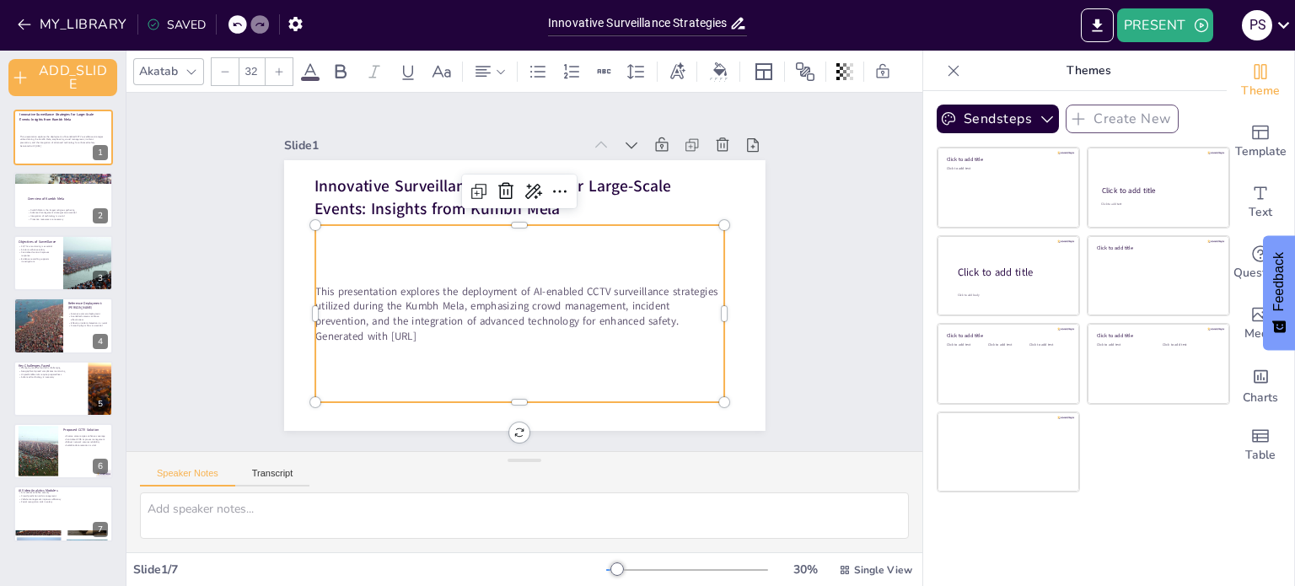
click at [686, 390] on div "This presentation explores the deployment of AI-enabled CCTV surveillance strat…" at bounding box center [519, 313] width 409 height 177
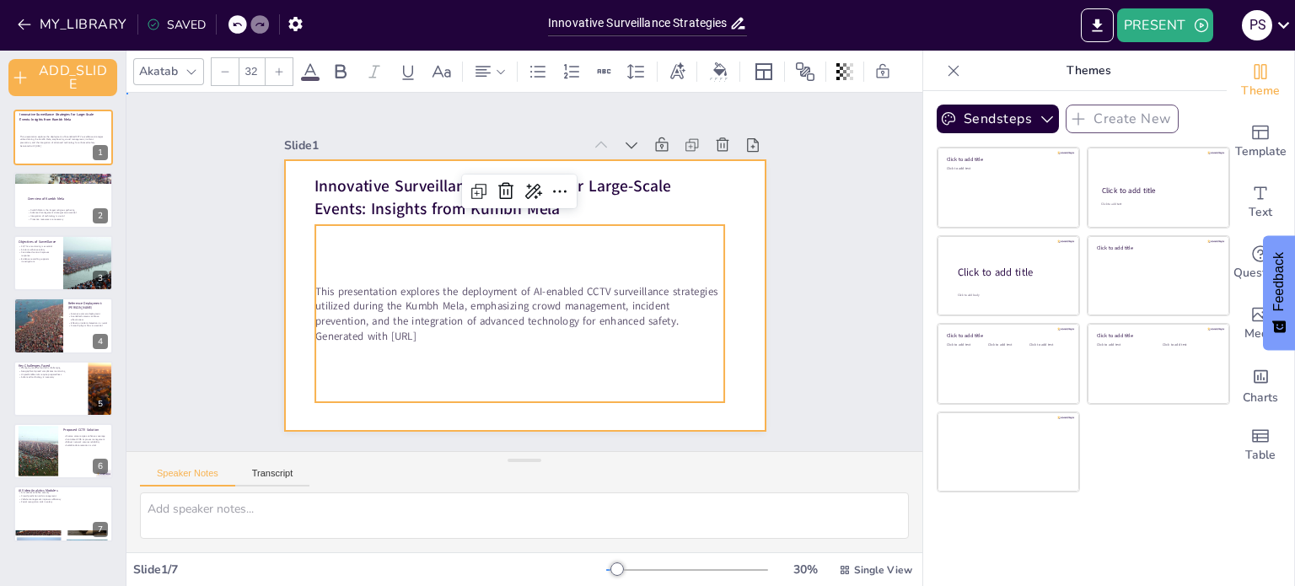
click at [671, 406] on div at bounding box center [525, 295] width 482 height 271
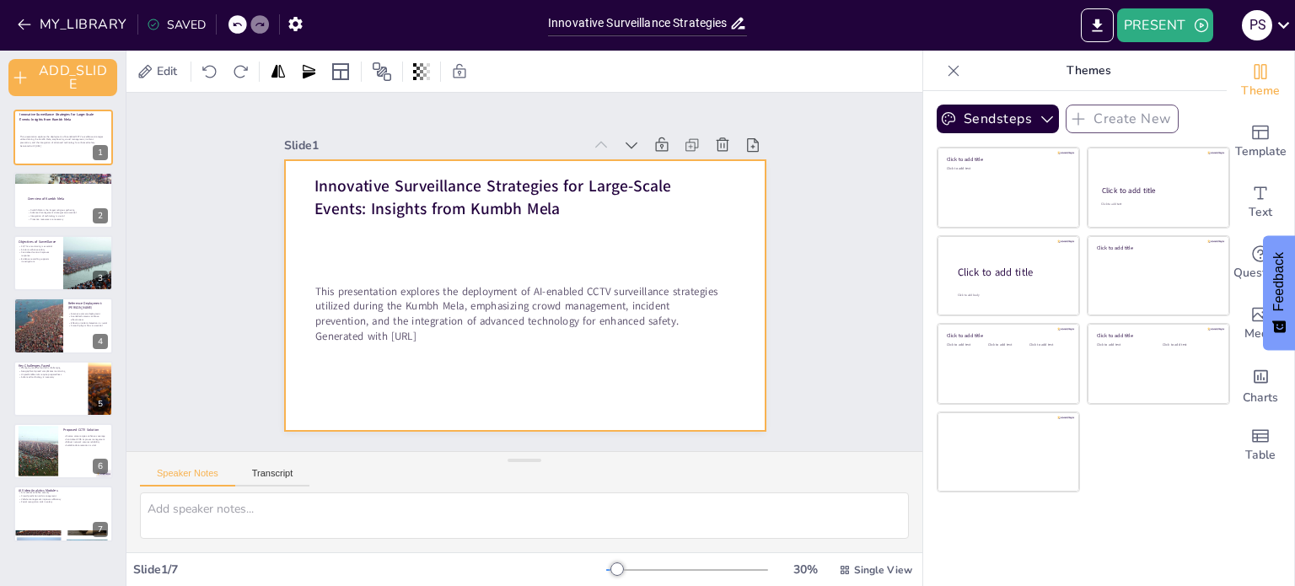
click at [671, 406] on div at bounding box center [525, 295] width 482 height 271
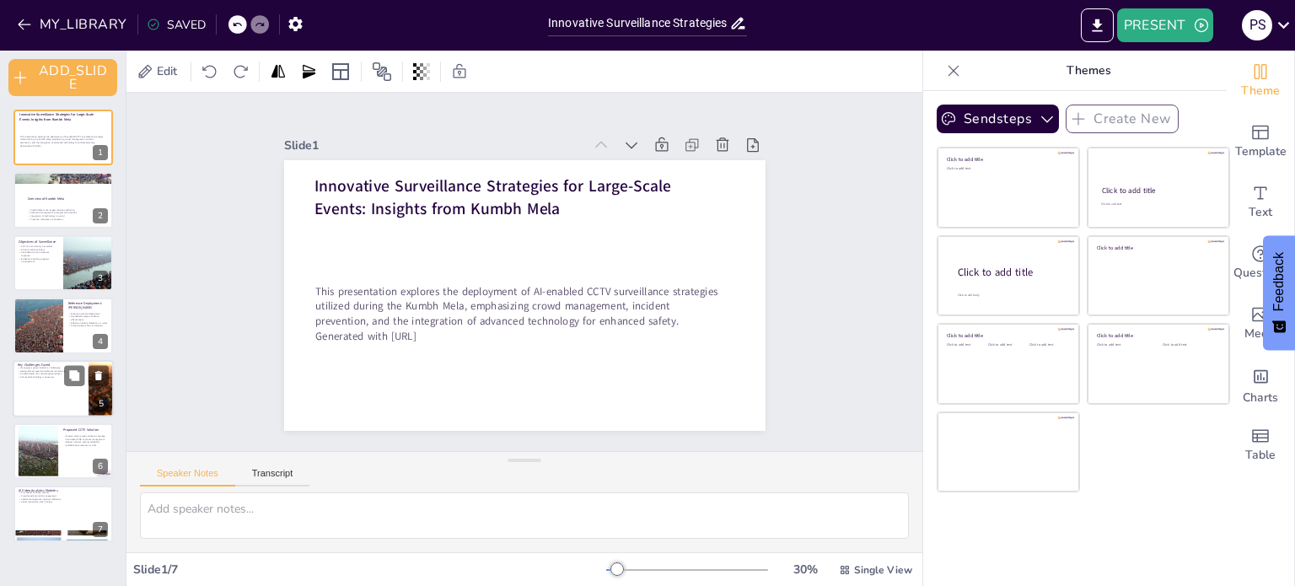
click at [71, 407] on div at bounding box center [63, 388] width 101 height 57
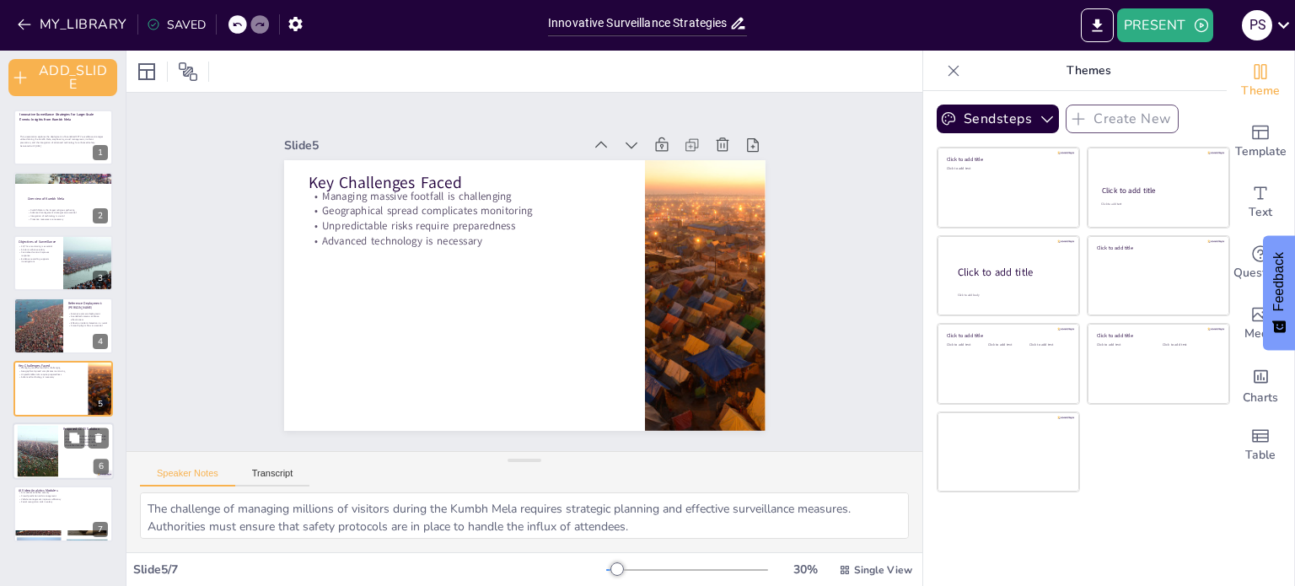
click at [55, 455] on div at bounding box center [37, 451] width 91 height 51
type textarea "Utilizing a diverse range of camera types enhances coverage and effectiveness i…"
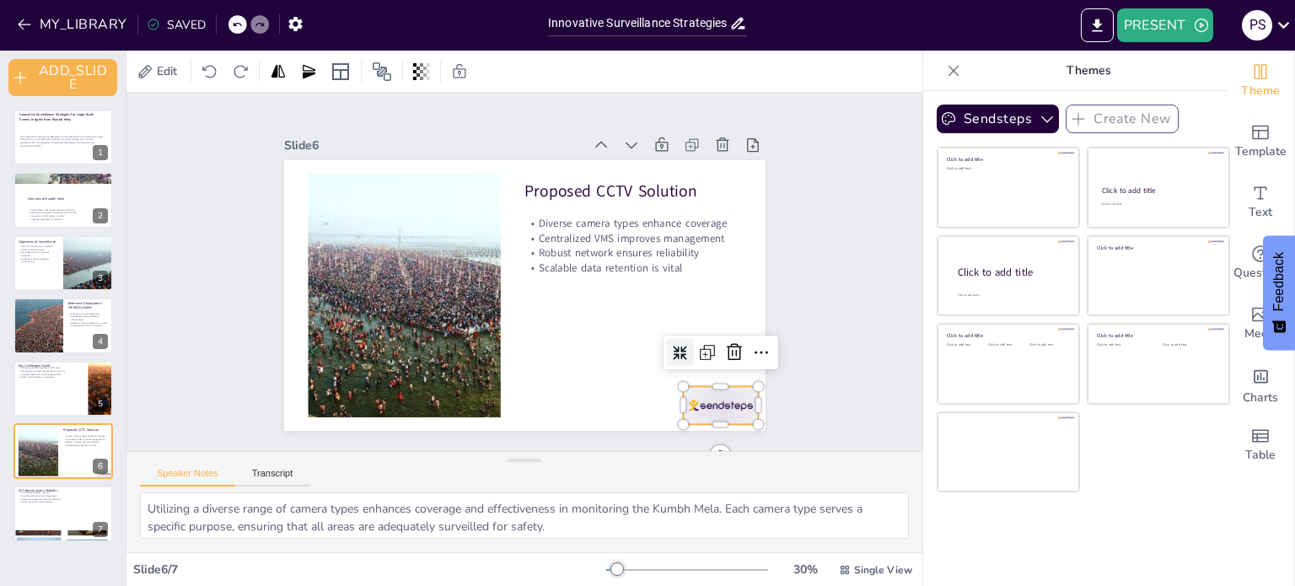
click at [686, 401] on div at bounding box center [720, 405] width 75 height 38
click at [713, 401] on div at bounding box center [720, 405] width 75 height 38
click at [687, 387] on div at bounding box center [720, 405] width 75 height 38
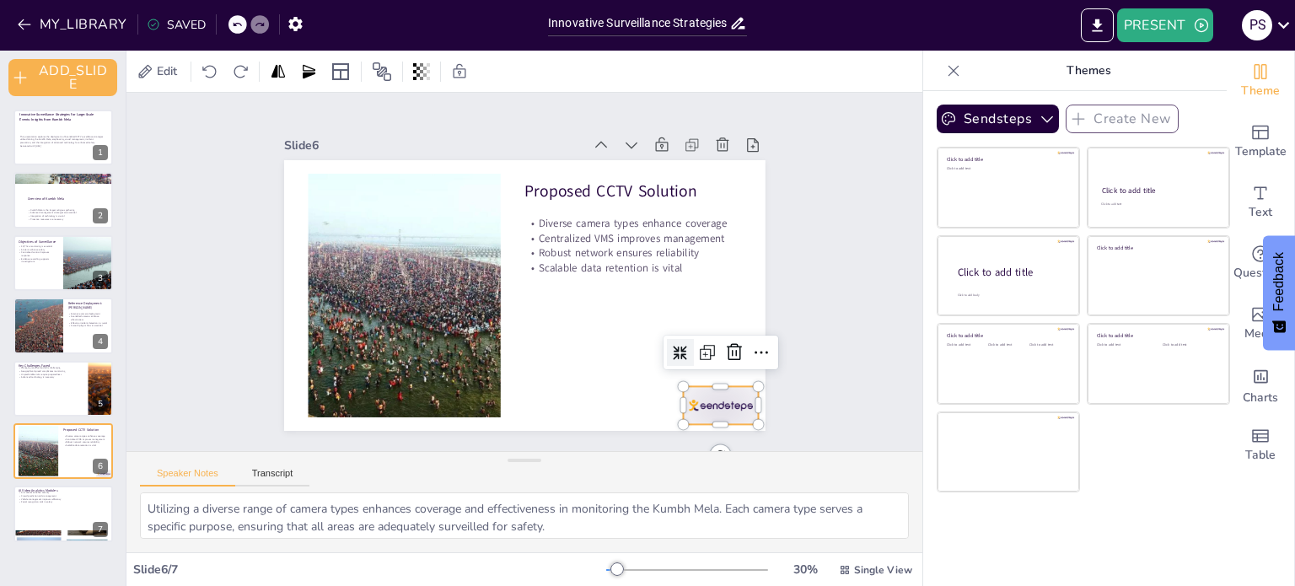
click at [698, 396] on div at bounding box center [720, 405] width 75 height 38
click at [751, 344] on icon at bounding box center [761, 352] width 20 height 20
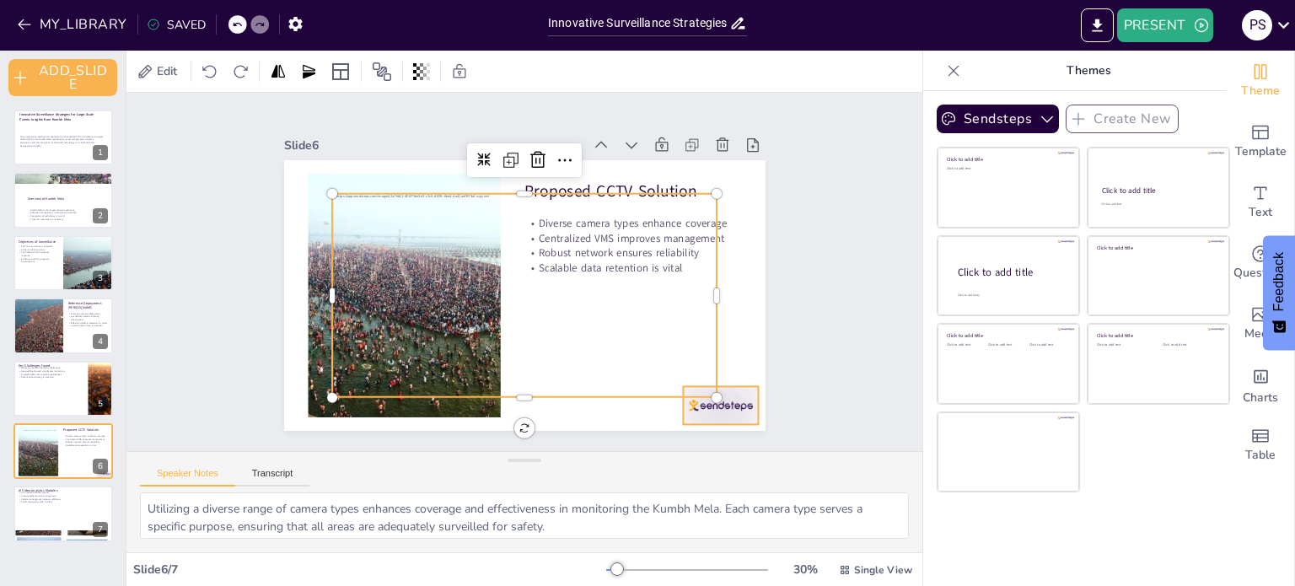
click at [717, 399] on div at bounding box center [720, 405] width 75 height 38
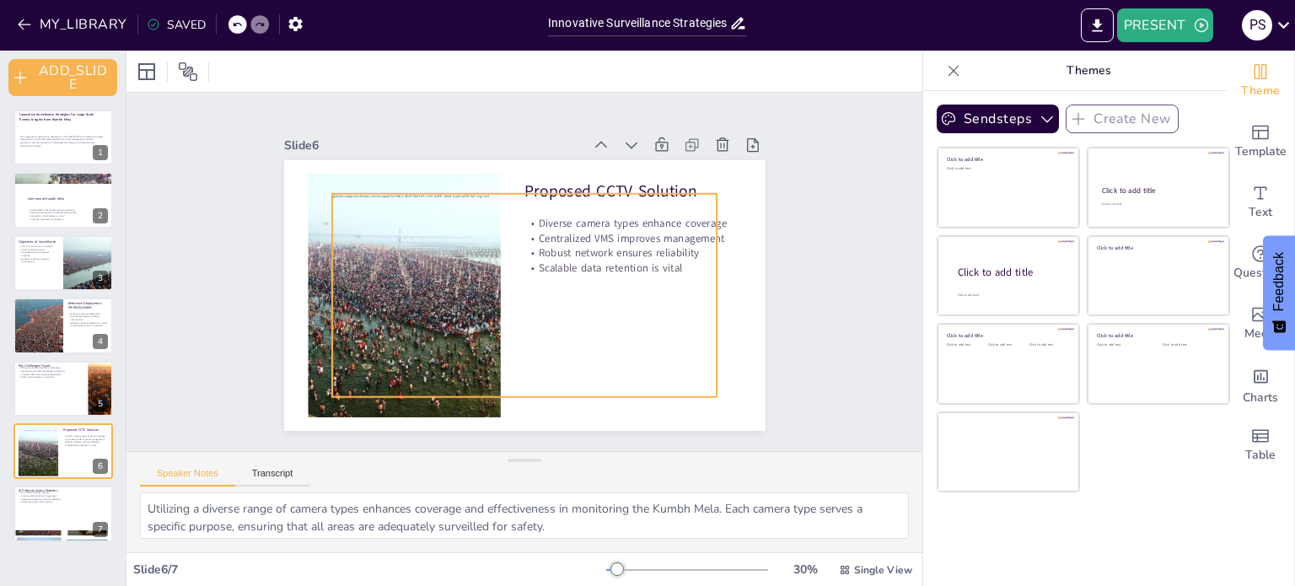
click at [599, 258] on div at bounding box center [524, 295] width 385 height 203
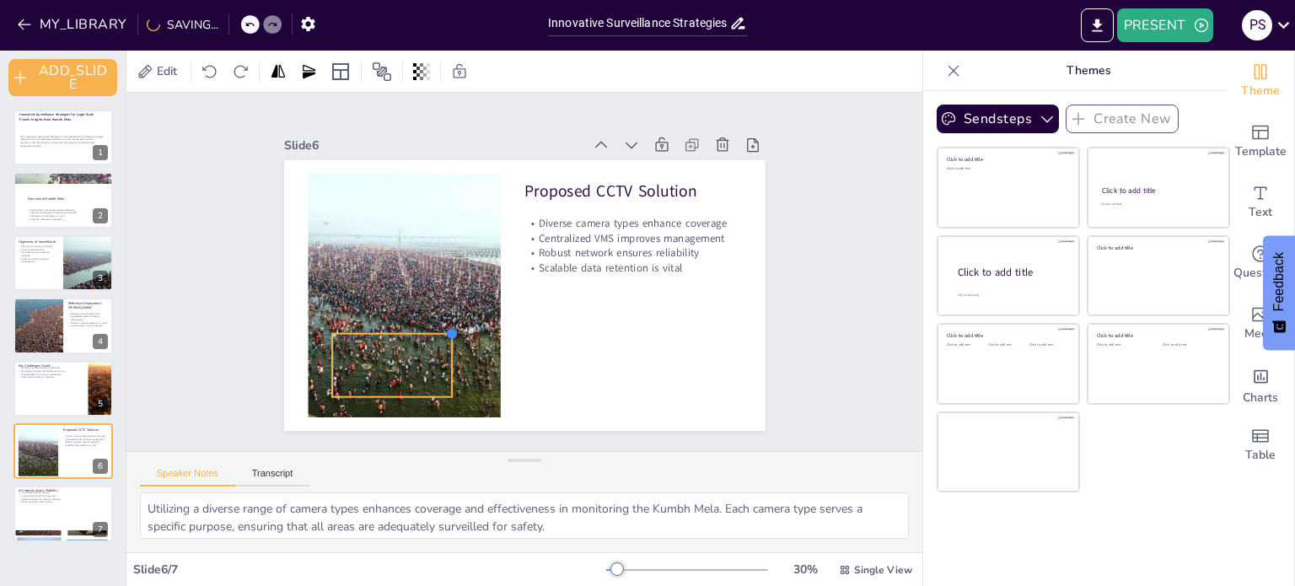
drag, startPoint x: 703, startPoint y: 188, endPoint x: 365, endPoint y: 328, distance: 365.2
click at [365, 328] on div "Proposed CCTV Solution Diverse camera types enhance coverage Centralized VMS im…" at bounding box center [525, 295] width 482 height 271
drag, startPoint x: 439, startPoint y: 353, endPoint x: 391, endPoint y: 342, distance: 48.5
click at [439, 353] on div "Proposed CCTV Solution Diverse camera types enhance coverage Centralized VMS im…" at bounding box center [525, 295] width 482 height 271
drag, startPoint x: 335, startPoint y: 326, endPoint x: 499, endPoint y: 353, distance: 166.7
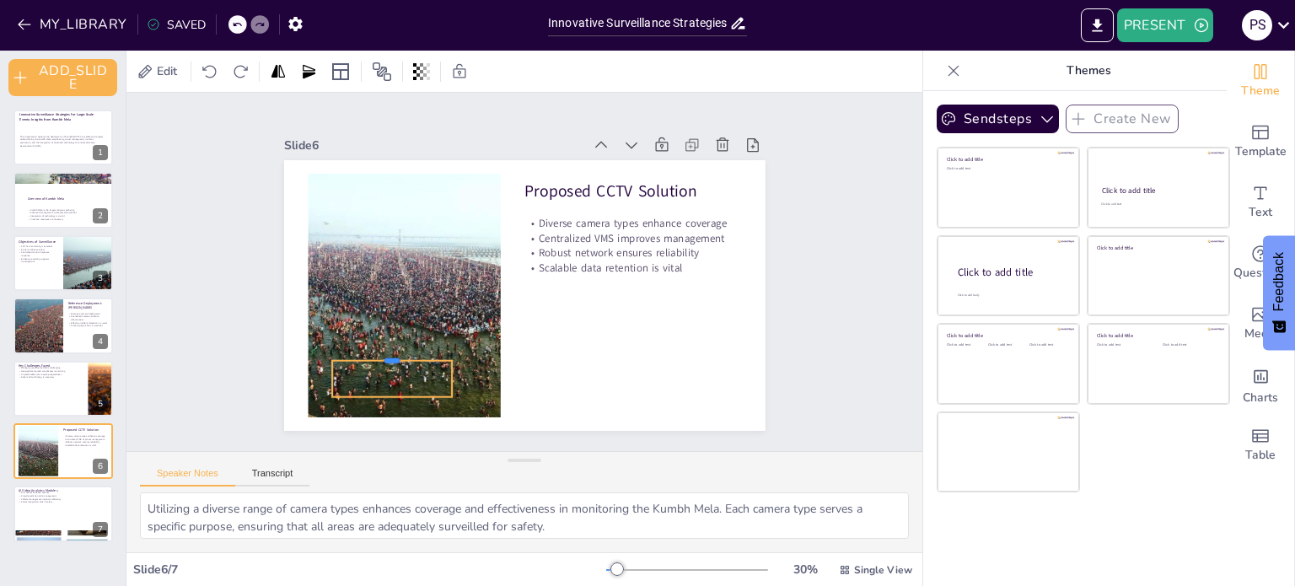
click at [499, 353] on div "Proposed CCTV Solution Diverse camera types enhance coverage Centralized VMS im…" at bounding box center [525, 295] width 482 height 271
drag, startPoint x: 385, startPoint y: 350, endPoint x: 340, endPoint y: 343, distance: 46.0
click at [385, 333] on div at bounding box center [392, 337] width 121 height 13
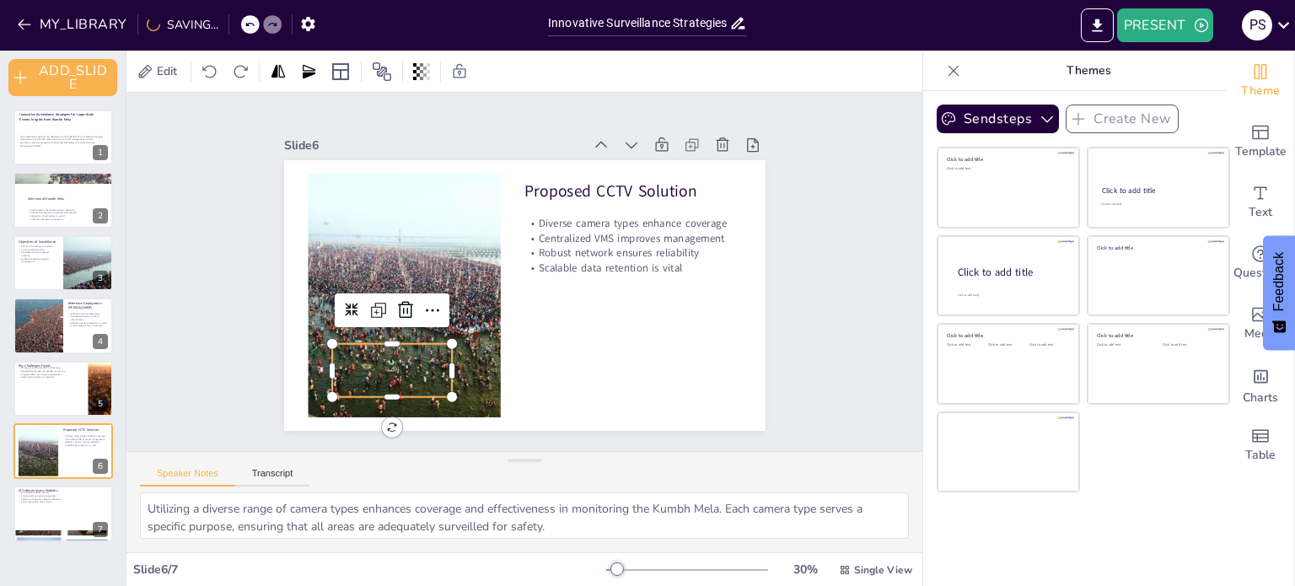
click at [332, 363] on div at bounding box center [392, 365] width 121 height 63
click at [427, 310] on icon at bounding box center [433, 310] width 20 height 20
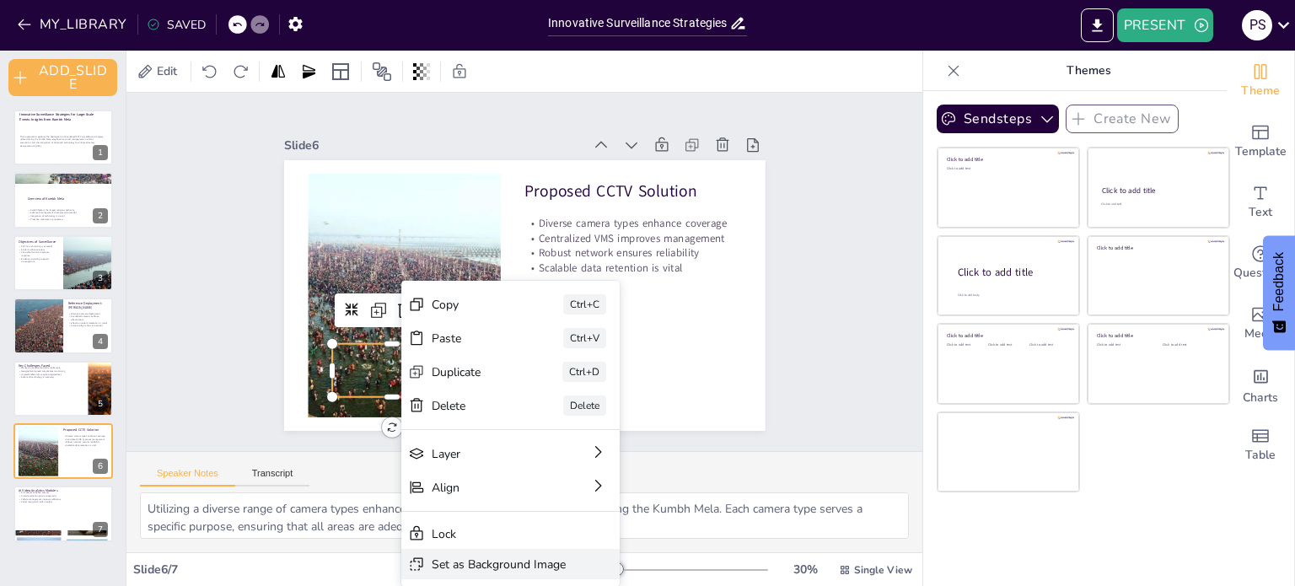
click at [518, 563] on div "Set as Background Image" at bounding box center [499, 565] width 134 height 16
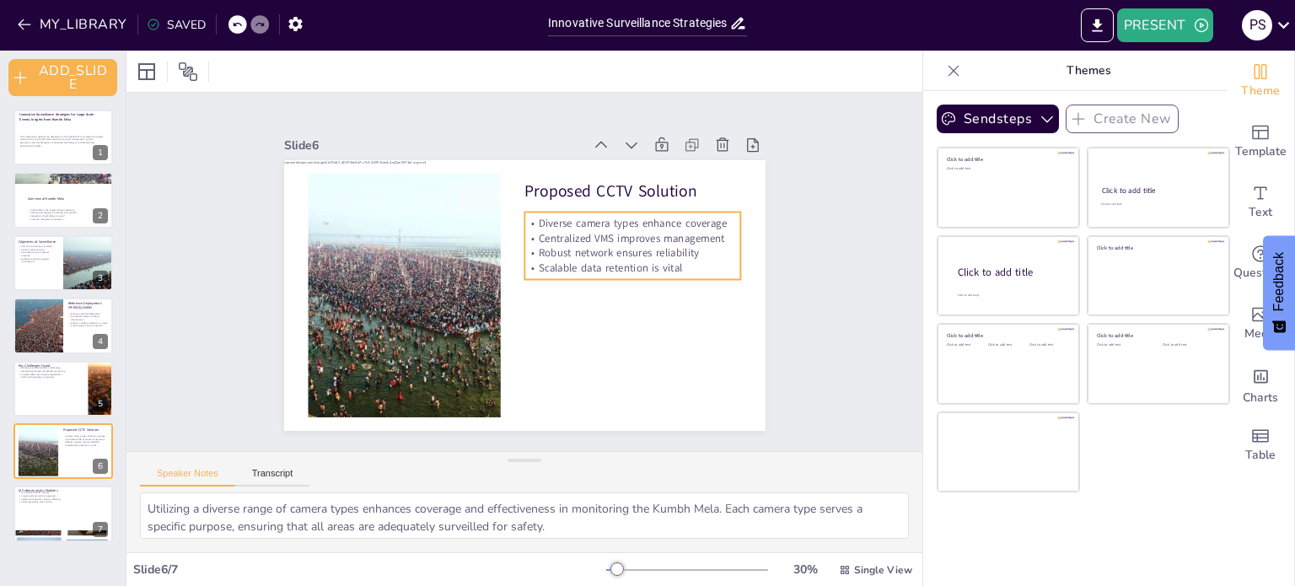
click at [566, 251] on p "Robust network ensures reliability" at bounding box center [633, 252] width 217 height 15
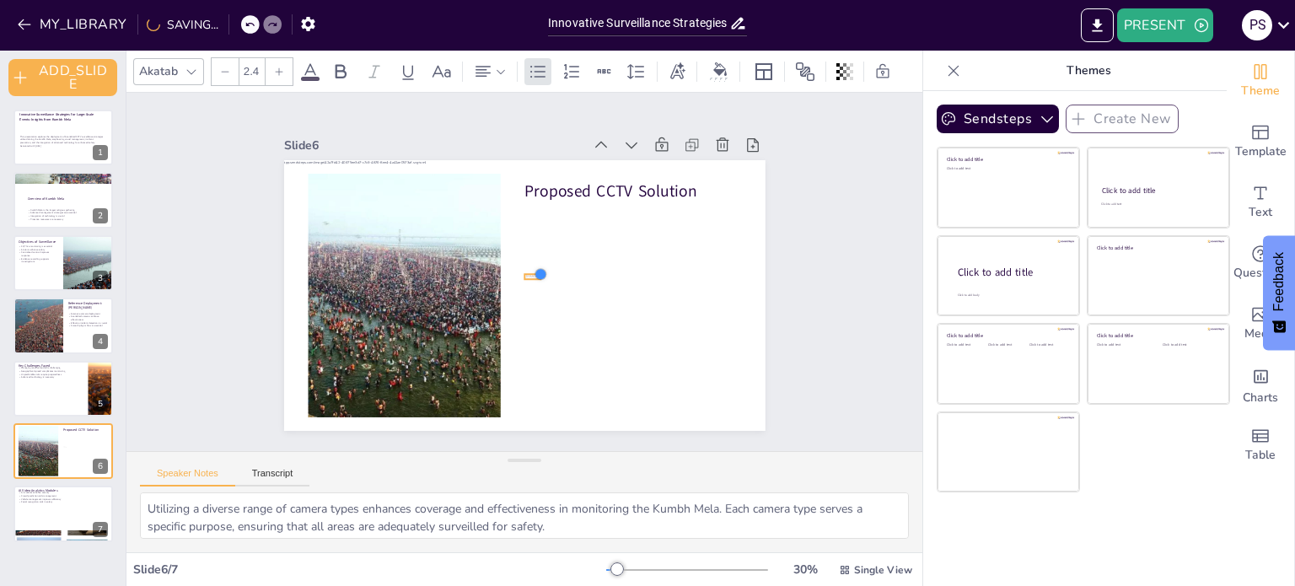
drag, startPoint x: 730, startPoint y: 202, endPoint x: 520, endPoint y: 296, distance: 229.9
click at [520, 296] on div "Proposed CCTV Solution Diverse camera types enhance coverage Centralized VMS im…" at bounding box center [525, 295] width 482 height 271
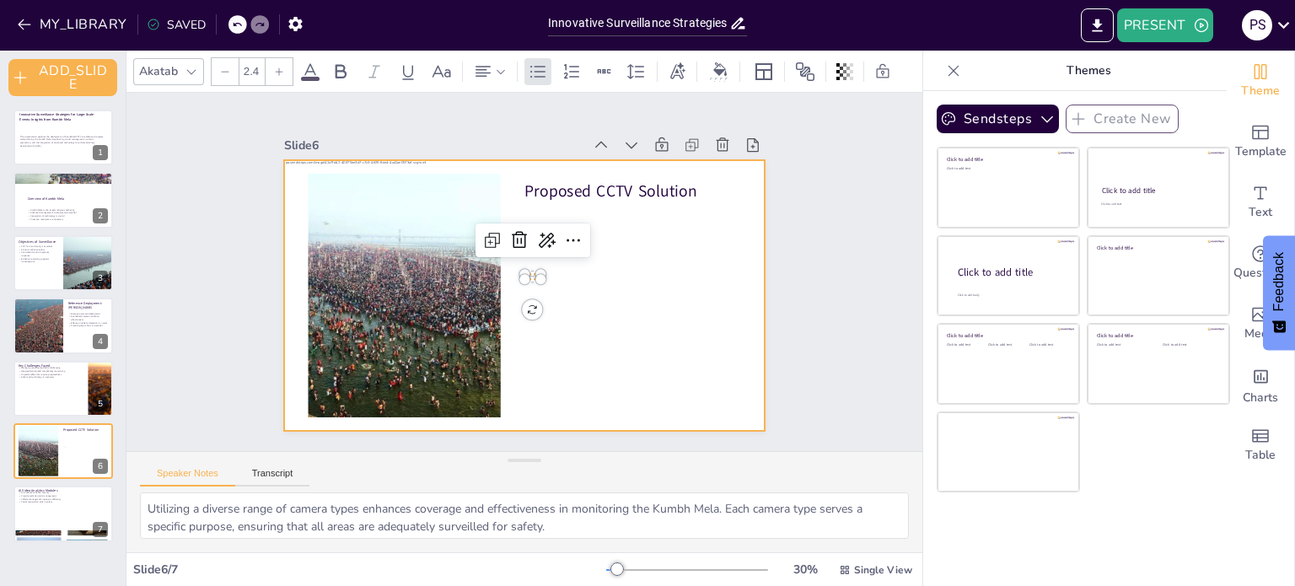
type input "32"
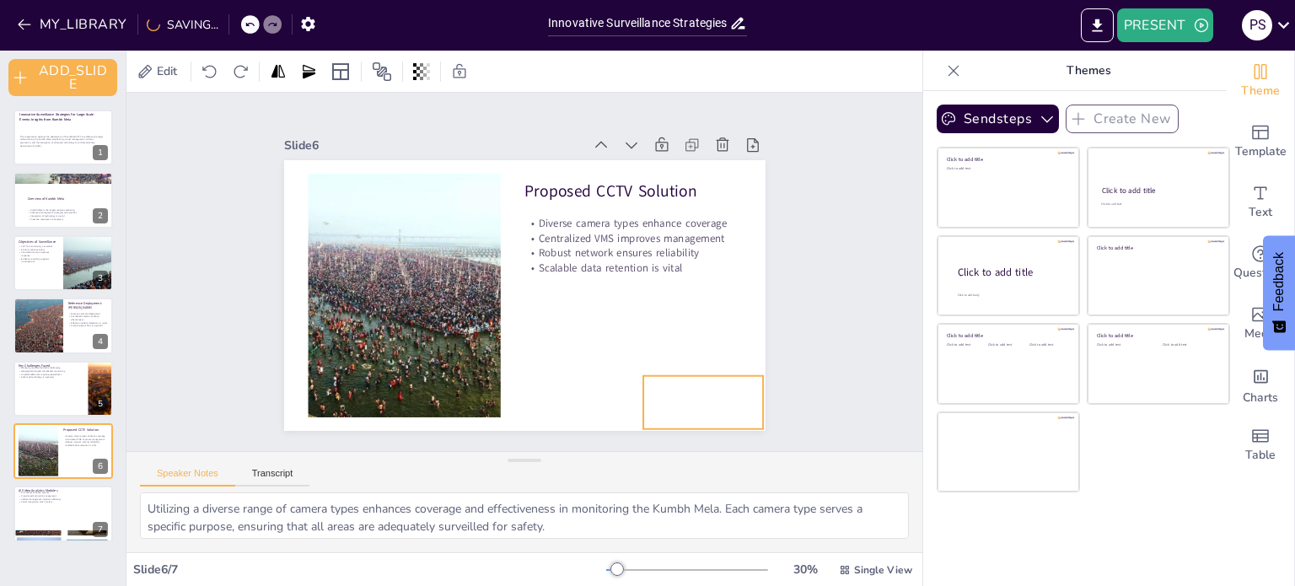
drag, startPoint x: 397, startPoint y: 353, endPoint x: 708, endPoint y: 385, distance: 312.8
click at [708, 385] on div at bounding box center [703, 397] width 121 height 63
drag, startPoint x: 747, startPoint y: 370, endPoint x: 678, endPoint y: 413, distance: 81.4
click at [678, 413] on div "Proposed CCTV Solution Diverse camera types enhance coverage Centralized VMS im…" at bounding box center [525, 295] width 482 height 271
drag, startPoint x: 665, startPoint y: 412, endPoint x: 733, endPoint y: 407, distance: 68.4
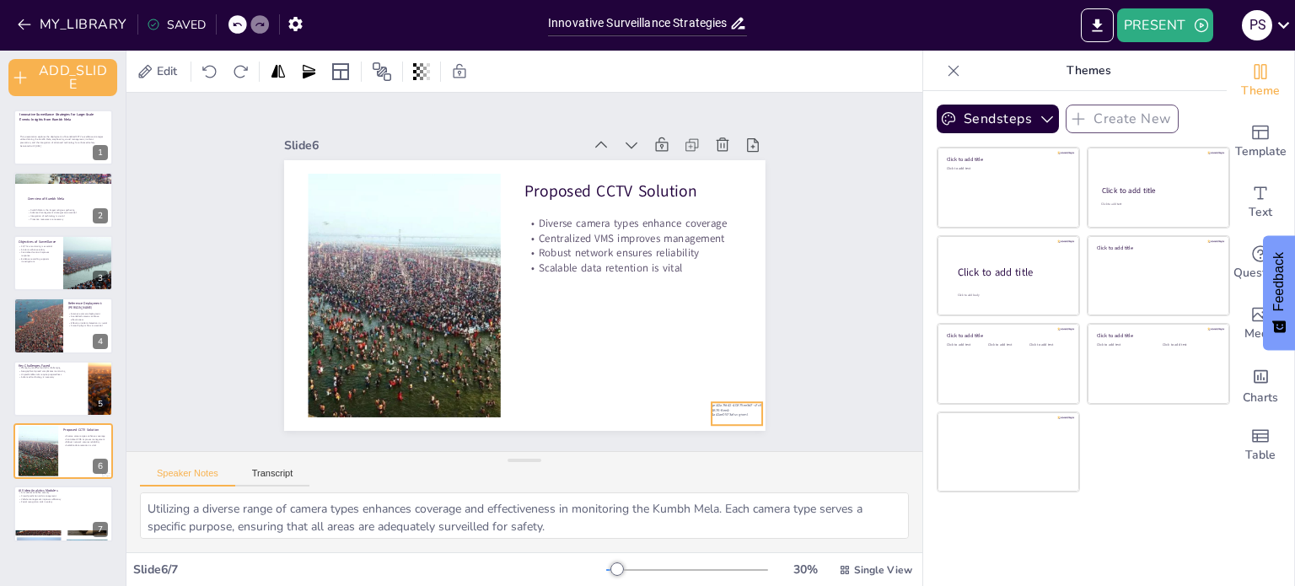
click at [733, 407] on div at bounding box center [737, 411] width 51 height 27
click at [814, 414] on div "Slide 1 Innovative Surveillance Strategies for Large-Scale Events: Insights fro…" at bounding box center [525, 272] width 796 height 358
click at [735, 408] on div at bounding box center [737, 411] width 51 height 27
click at [46, 133] on div "This presentation explores the deployment of AI-enabled CCTV surveillance strat…" at bounding box center [62, 141] width 86 height 37
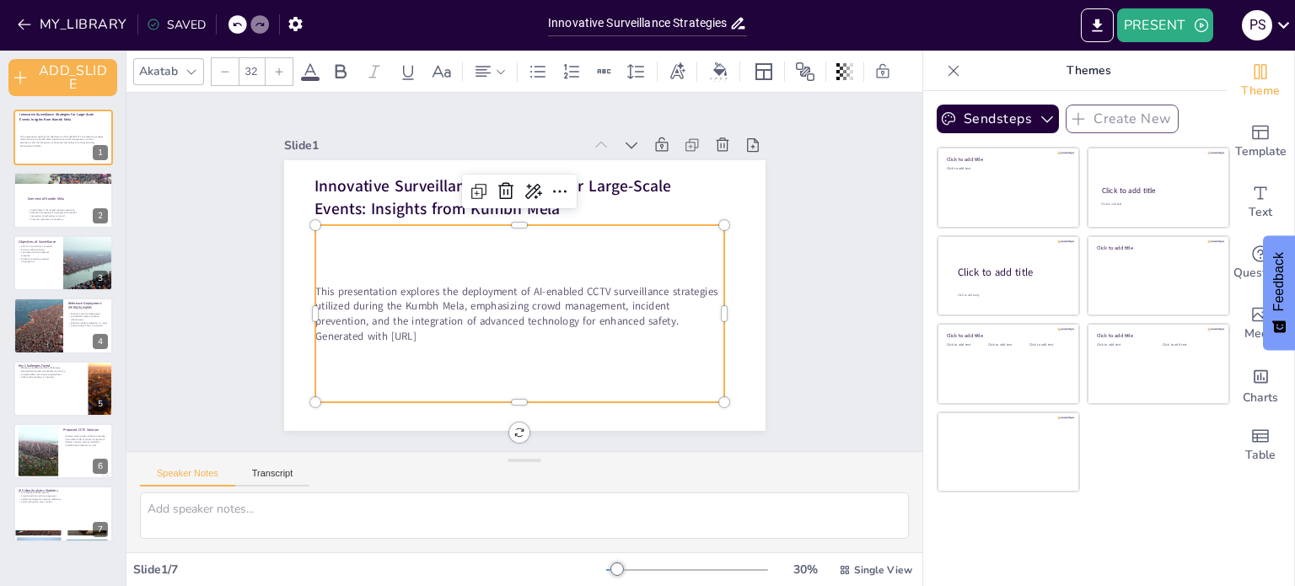
click at [658, 384] on div "This presentation explores the deployment of AI-enabled CCTV surveillance strat…" at bounding box center [519, 313] width 409 height 177
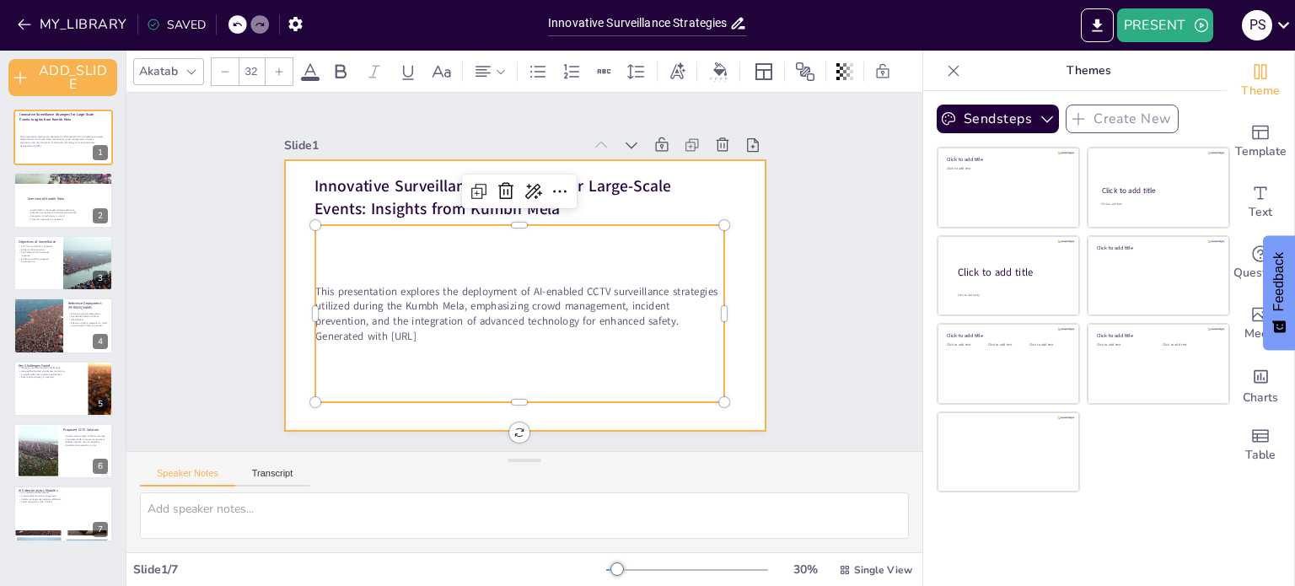
click at [694, 403] on div at bounding box center [525, 295] width 482 height 271
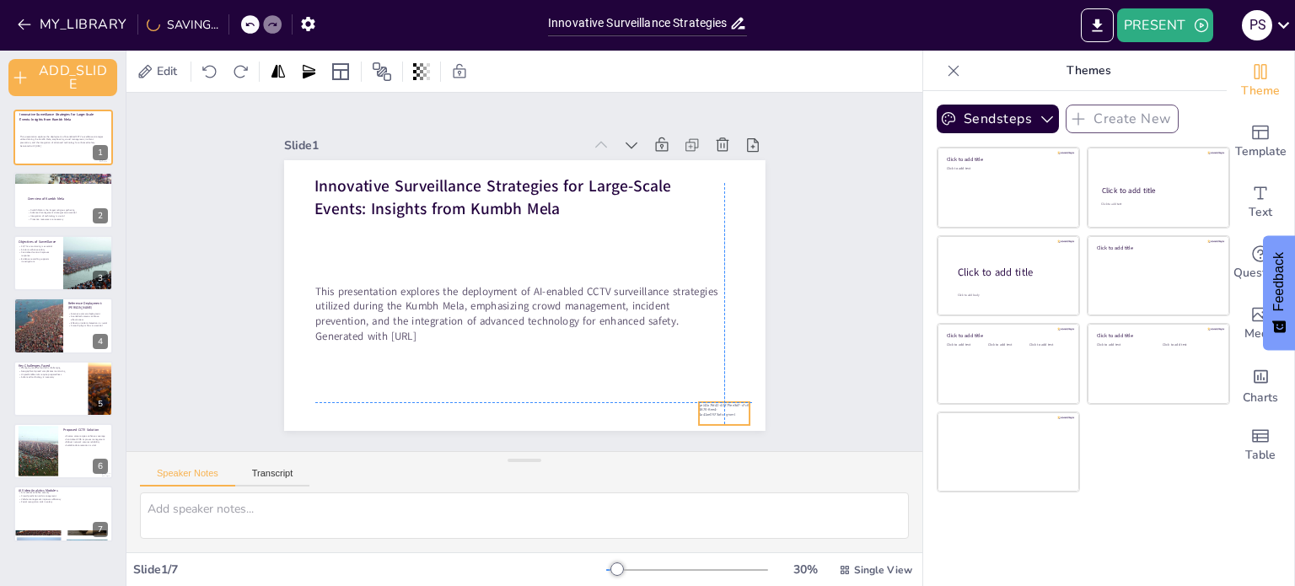
drag, startPoint x: 510, startPoint y: 285, endPoint x: 713, endPoint y: 402, distance: 233.9
click at [713, 402] on div at bounding box center [724, 411] width 51 height 27
click at [54, 212] on p "Advanced management strategies are essential" at bounding box center [65, 212] width 76 height 3
type textarea "The Kumbh Mela's significance as the largest religious gathering highlights the…"
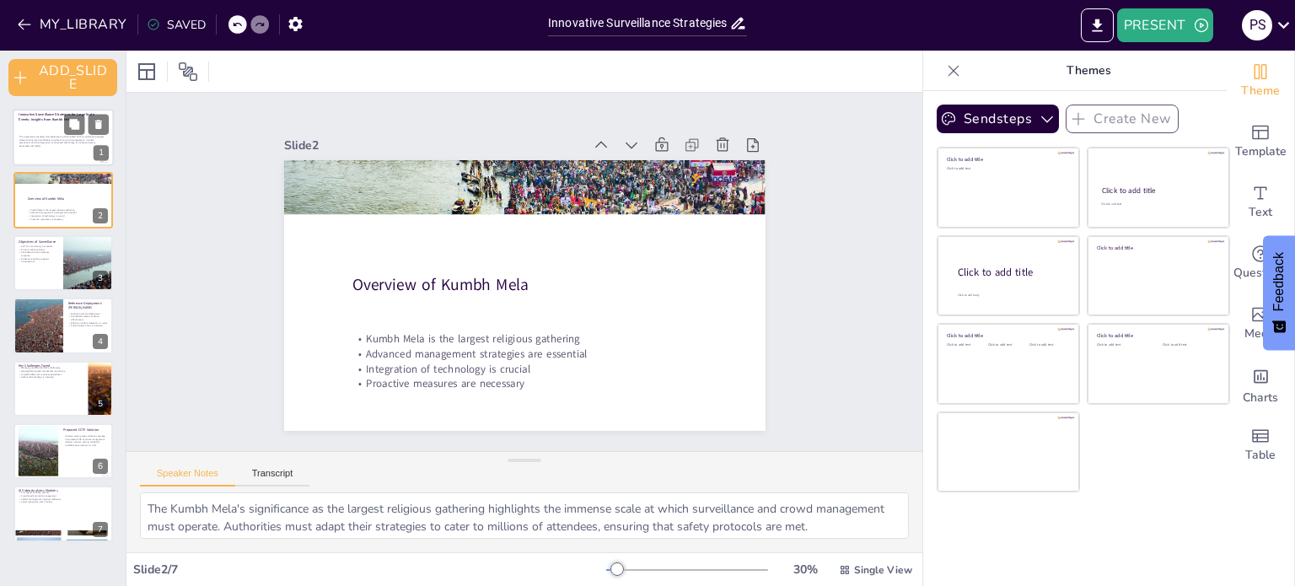
click at [62, 137] on p "This presentation explores the deployment of AI-enabled CCTV surveillance strat…" at bounding box center [62, 139] width 86 height 9
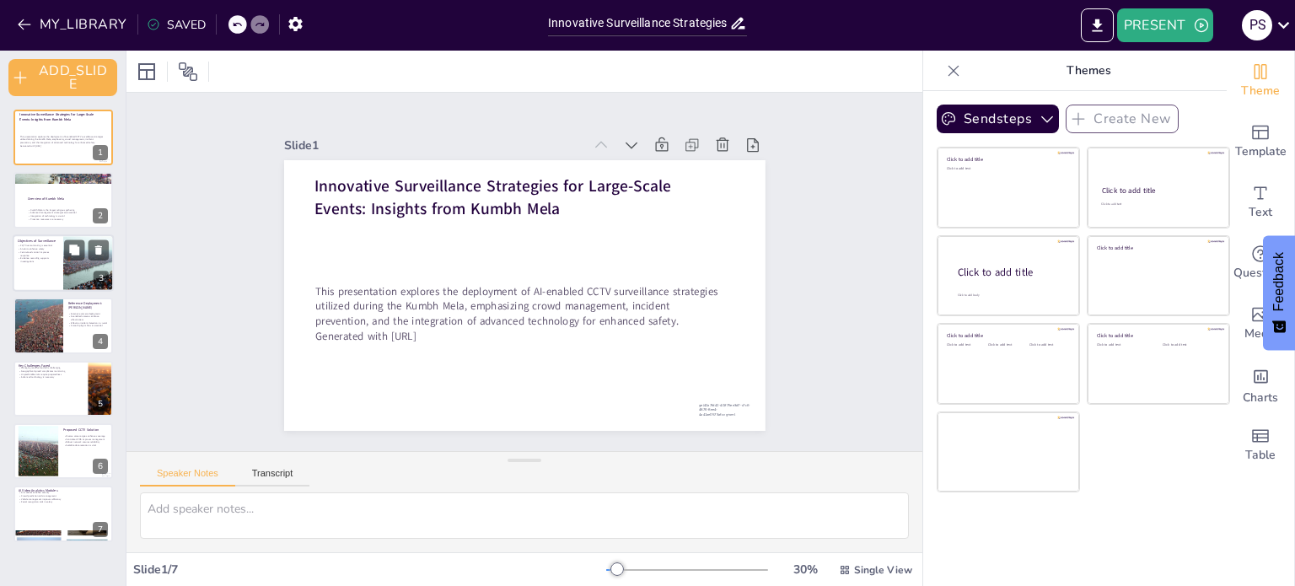
click at [48, 269] on div at bounding box center [63, 262] width 101 height 57
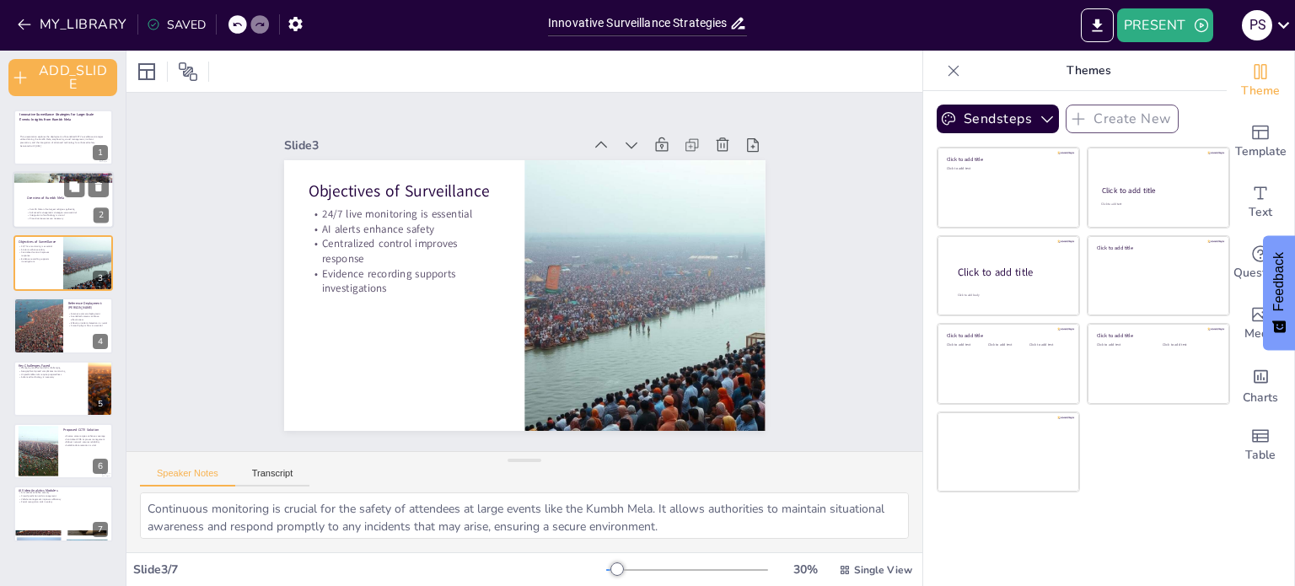
click at [49, 211] on p "Advanced management strategies are essential" at bounding box center [65, 212] width 76 height 3
type textarea "The Kumbh Mela's significance as the largest religious gathering highlights the…"
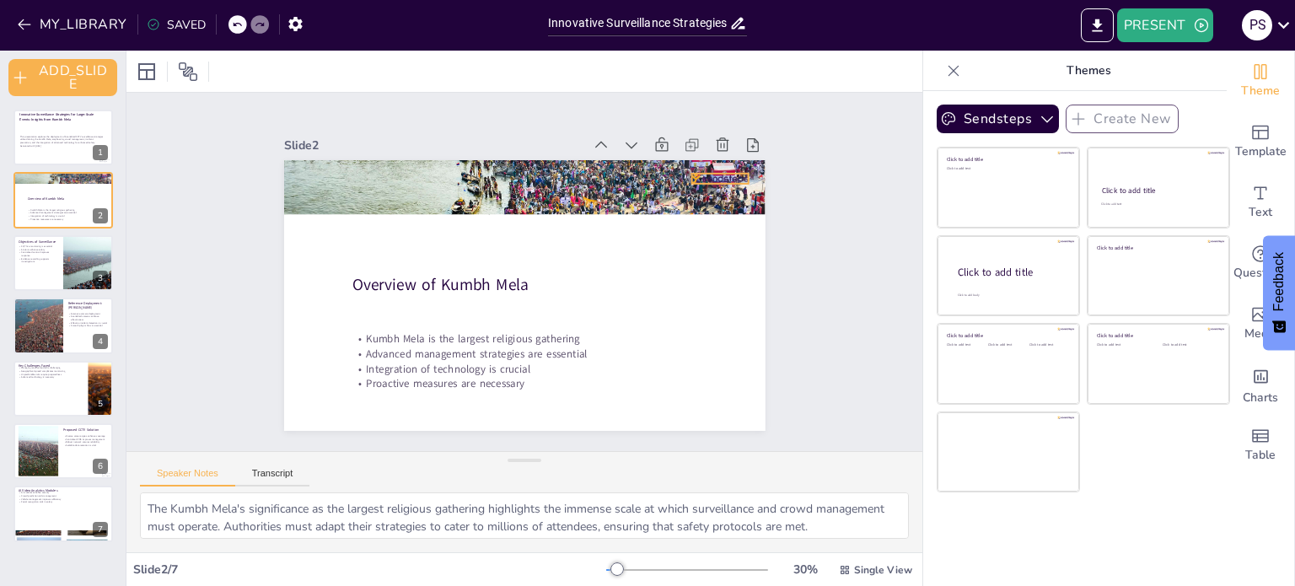
click at [707, 174] on div at bounding box center [720, 179] width 57 height 10
